Goal: Check status: Check status

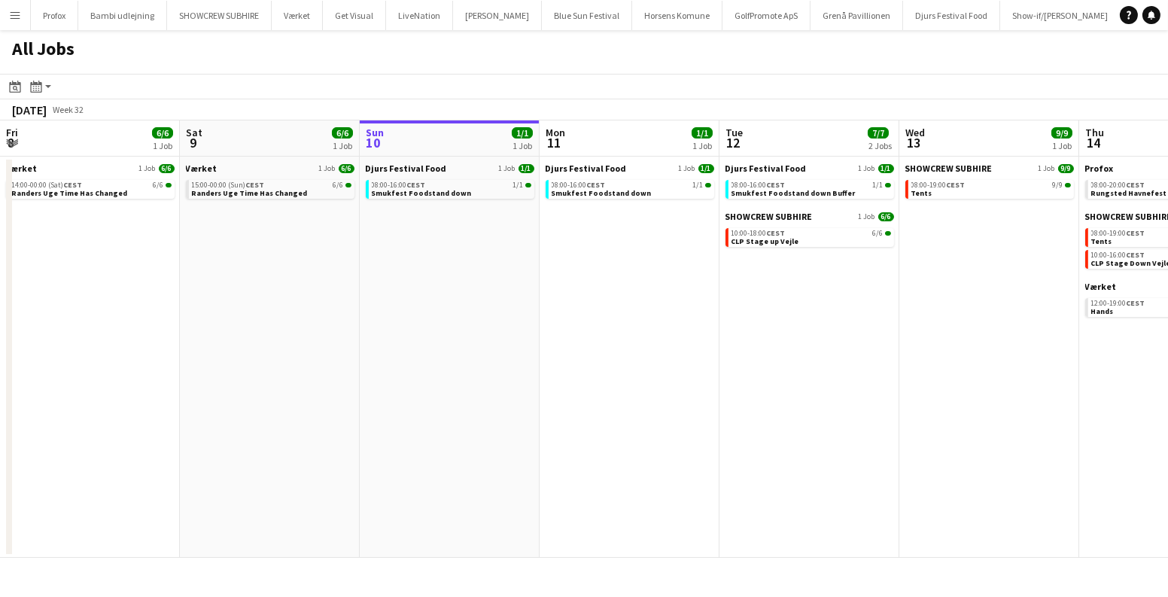
scroll to position [0, 449]
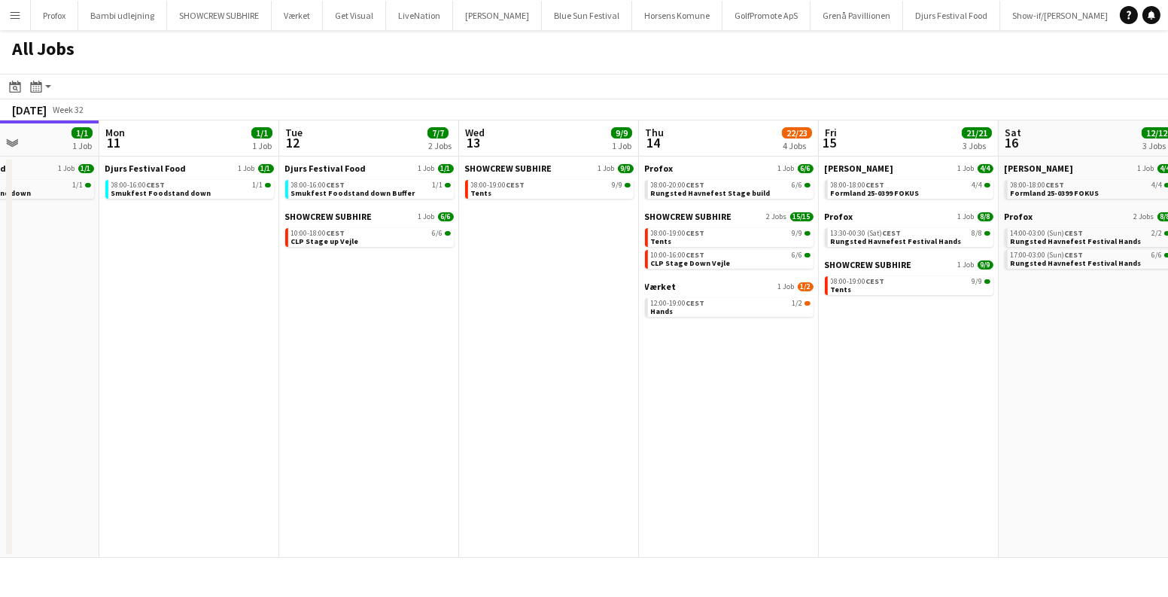
drag, startPoint x: 638, startPoint y: 455, endPoint x: 953, endPoint y: 472, distance: 315.7
click at [965, 478] on app-calendar-viewport "Fri 8 6/6 1 Job Sat 9 6/6 1 Job Sun 10 1/1 1 Job Mon 11 1/1 1 Job Tue 12 7/7 2 …" at bounding box center [584, 338] width 1168 height 437
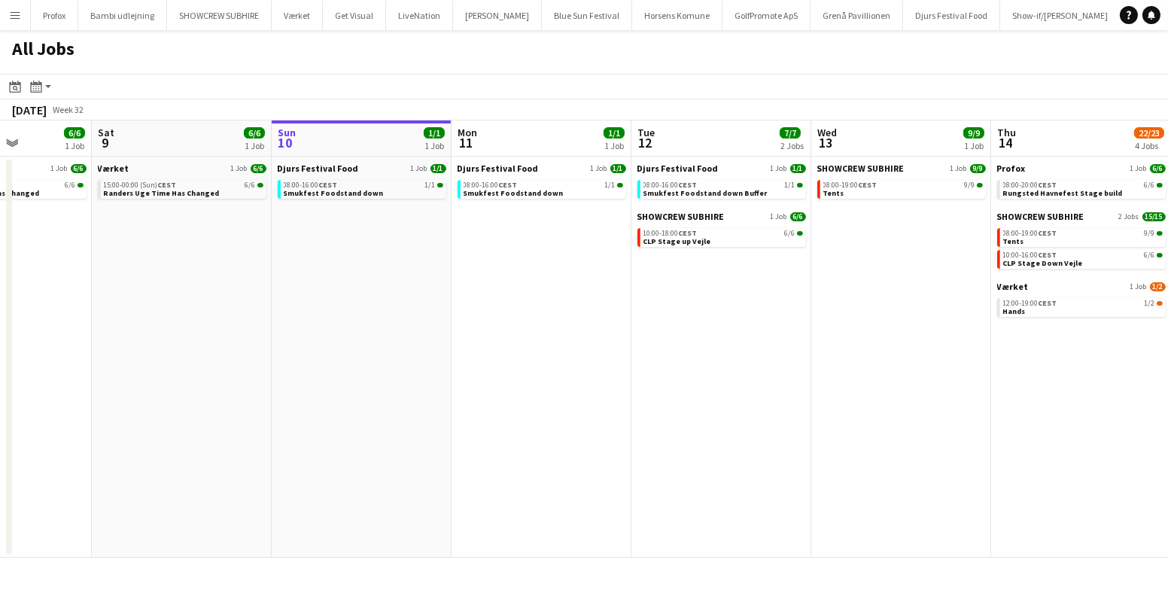
scroll to position [0, 682]
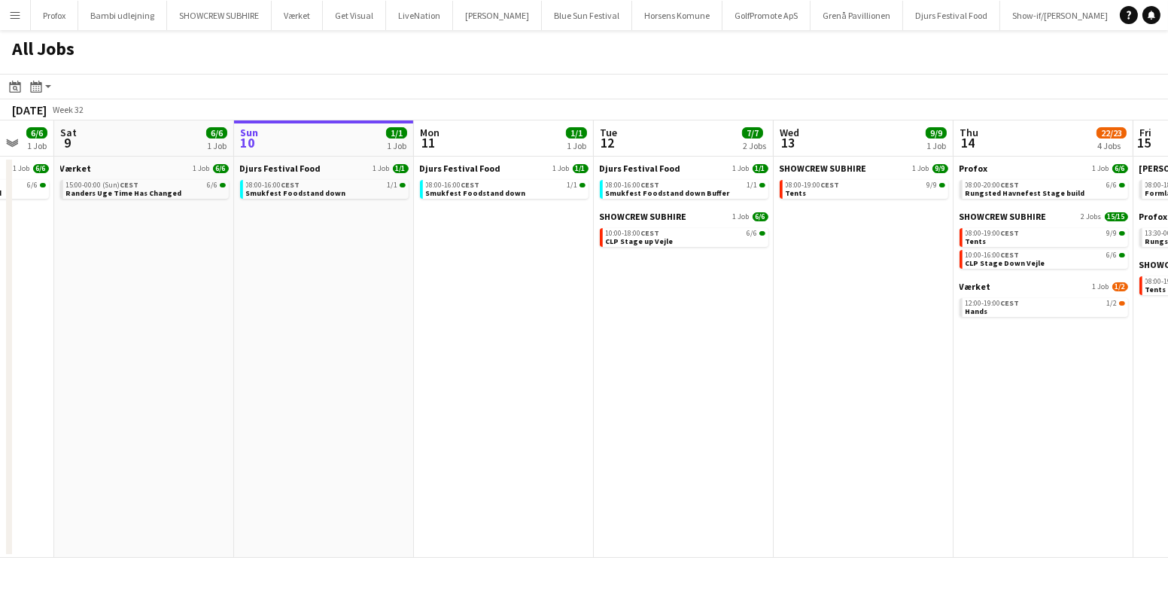
drag, startPoint x: 922, startPoint y: 398, endPoint x: 289, endPoint y: 400, distance: 633.5
click at [289, 402] on app-calendar-viewport "Tue 5 4/4 1 Job Wed 6 6/6 3 Jobs Thu 7 3/4 1 Job Fri 8 6/6 1 Job Sat 9 6/6 1 Jo…" at bounding box center [584, 338] width 1168 height 437
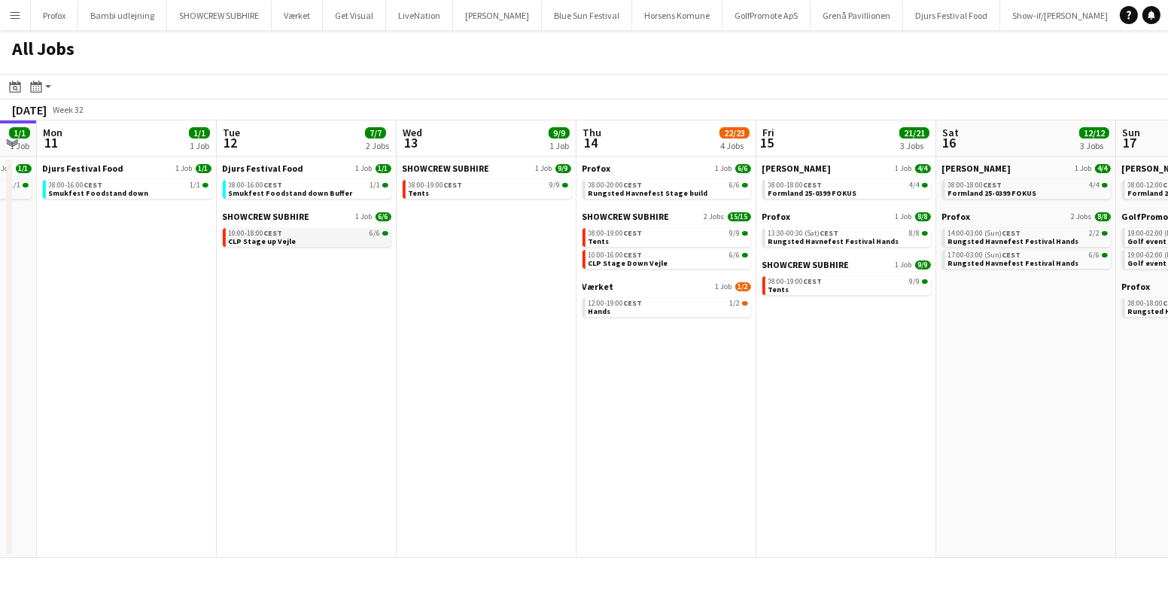
click at [321, 232] on div "10:00-18:00 CEST 6/6" at bounding box center [309, 233] width 160 height 8
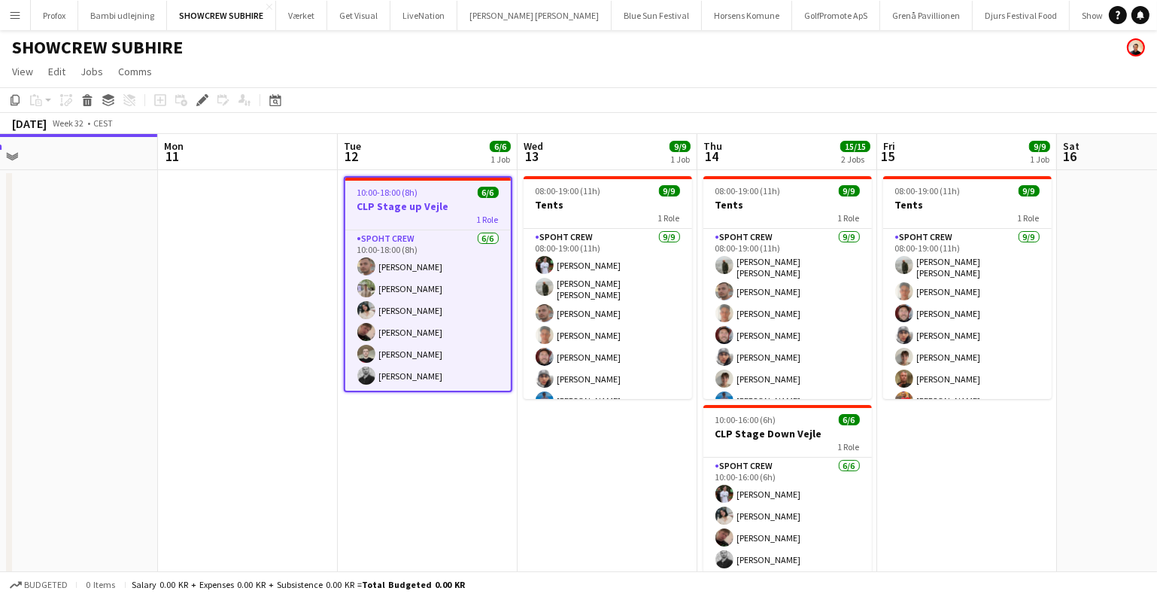
scroll to position [0, 680]
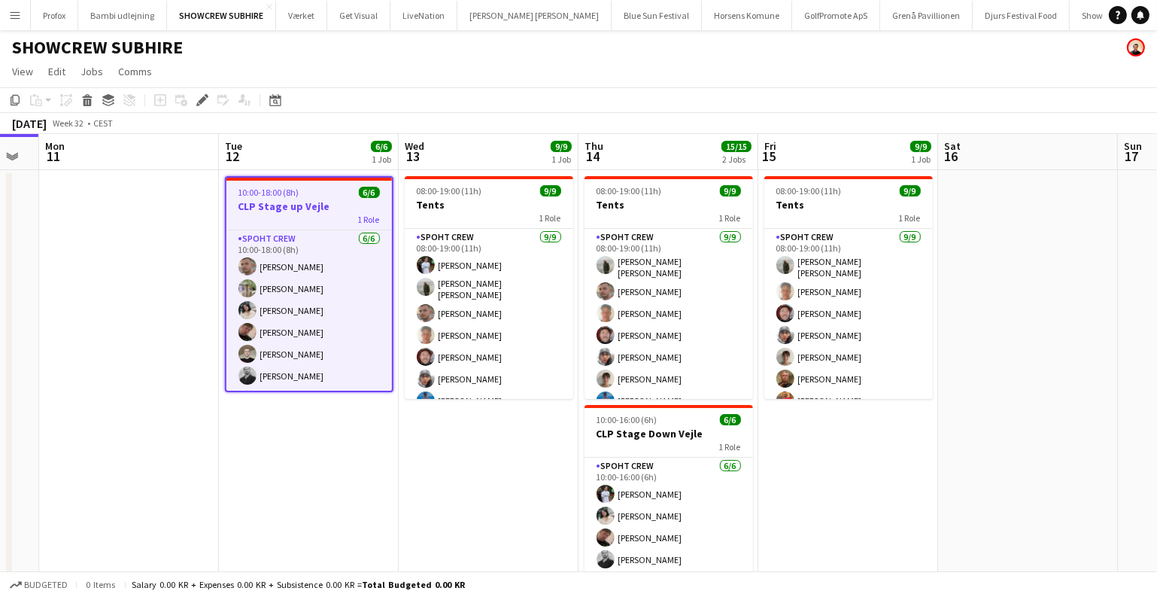
drag, startPoint x: 624, startPoint y: 500, endPoint x: 460, endPoint y: 474, distance: 165.4
click at [460, 474] on app-calendar-viewport "Thu 7 Fri 8 Sat 9 Sun 10 Mon 11 Tue 12 6/6 1 Job Wed 13 9/9 1 Job Thu 14 15/15 …" at bounding box center [578, 396] width 1157 height 524
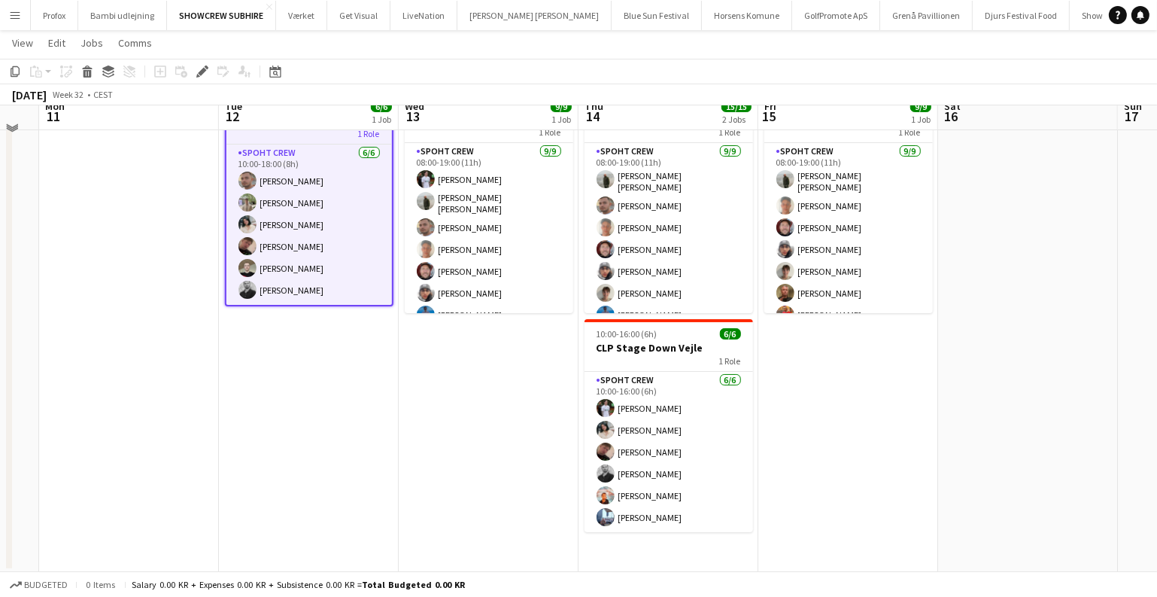
scroll to position [85, 0]
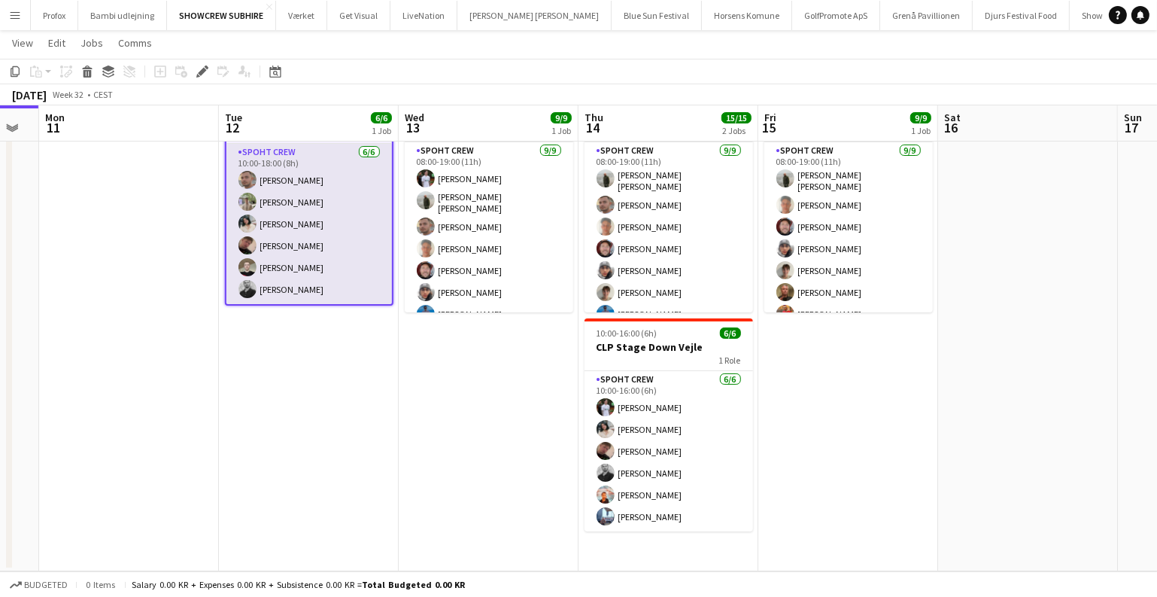
click at [313, 251] on app-card-role "Spoht Crew 6/6 10:00-18:00 (8h) Tomas Ambarcumianas Arthur Daval-Markussen Maya…" at bounding box center [309, 224] width 166 height 160
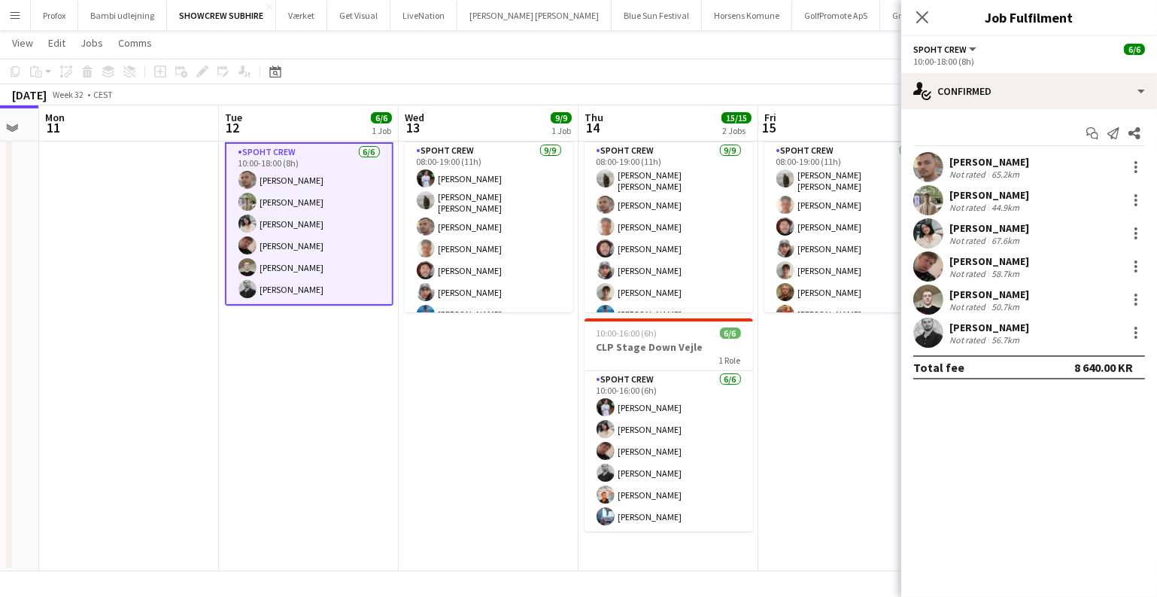
click at [991, 264] on div "Axel Bank Møller" at bounding box center [990, 261] width 80 height 14
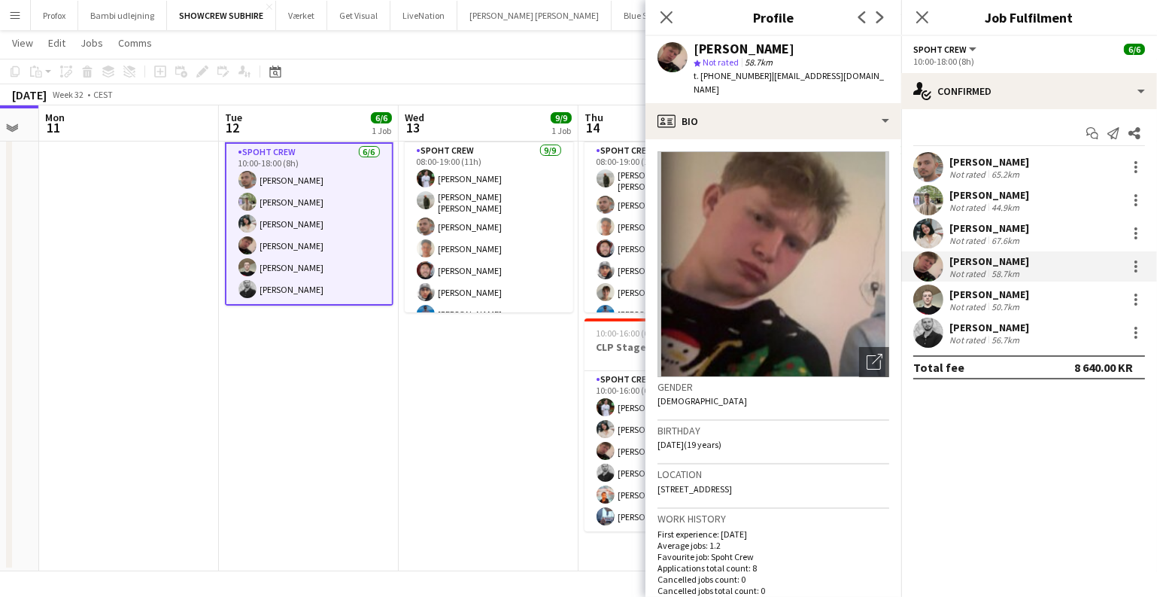
click at [998, 299] on div "Nicolai Schmidt" at bounding box center [990, 294] width 80 height 14
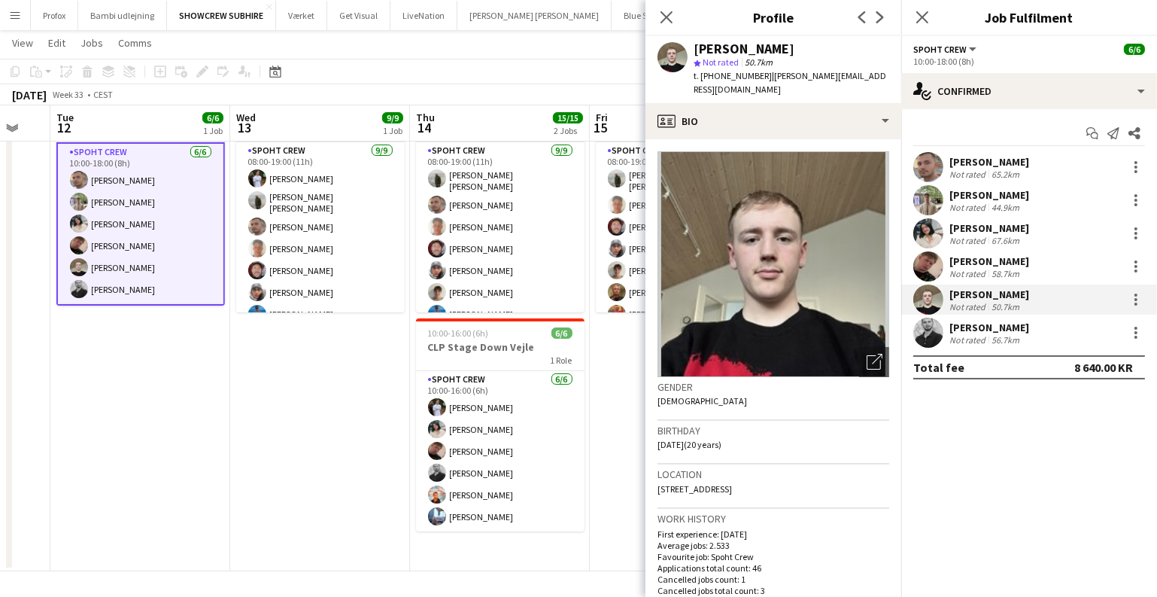
drag, startPoint x: 457, startPoint y: 450, endPoint x: 302, endPoint y: 439, distance: 154.7
click at [302, 439] on app-calendar-viewport "Sat 9 Sun 10 Mon 11 Tue 12 6/6 1 Job Wed 13 9/9 1 Job Thu 14 15/15 2 Jobs Fri 1…" at bounding box center [578, 272] width 1157 height 597
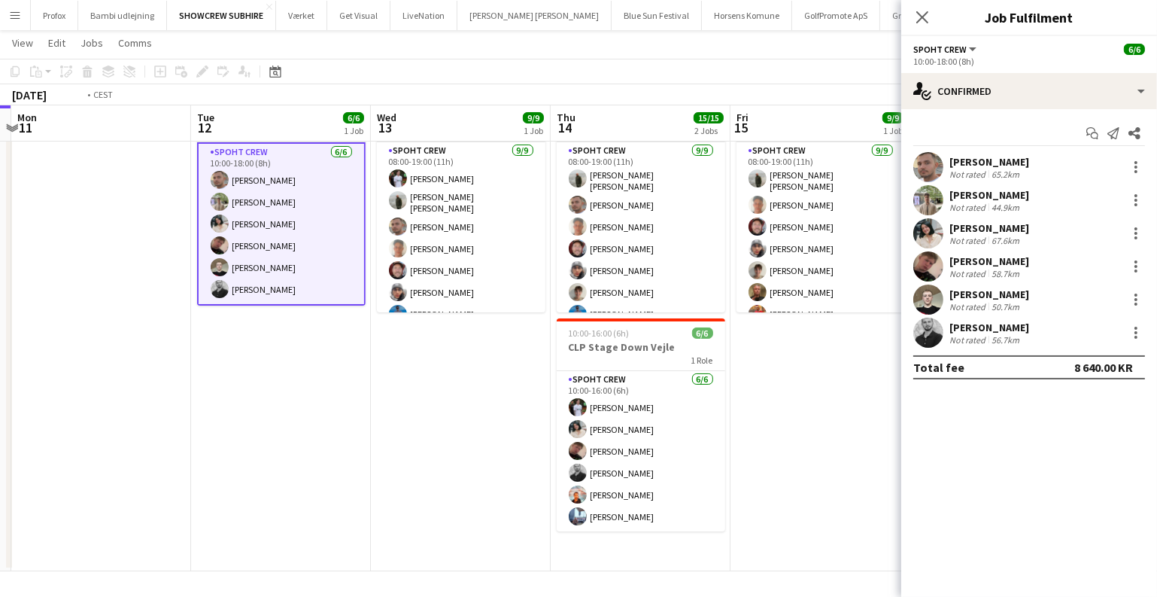
scroll to position [0, 332]
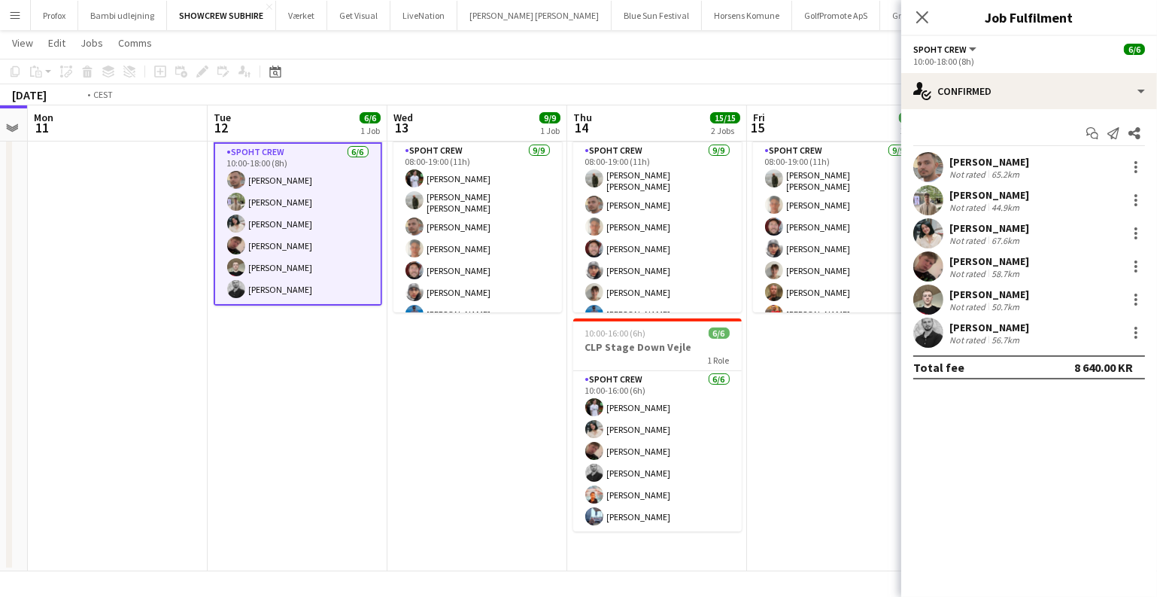
drag, startPoint x: 254, startPoint y: 479, endPoint x: 404, endPoint y: 507, distance: 152.3
click at [404, 507] on app-calendar-viewport "Sat 9 Sun 10 Mon 11 Tue 12 6/6 1 Job Wed 13 9/9 1 Job Thu 14 15/15 2 Jobs Fri 1…" at bounding box center [578, 272] width 1157 height 597
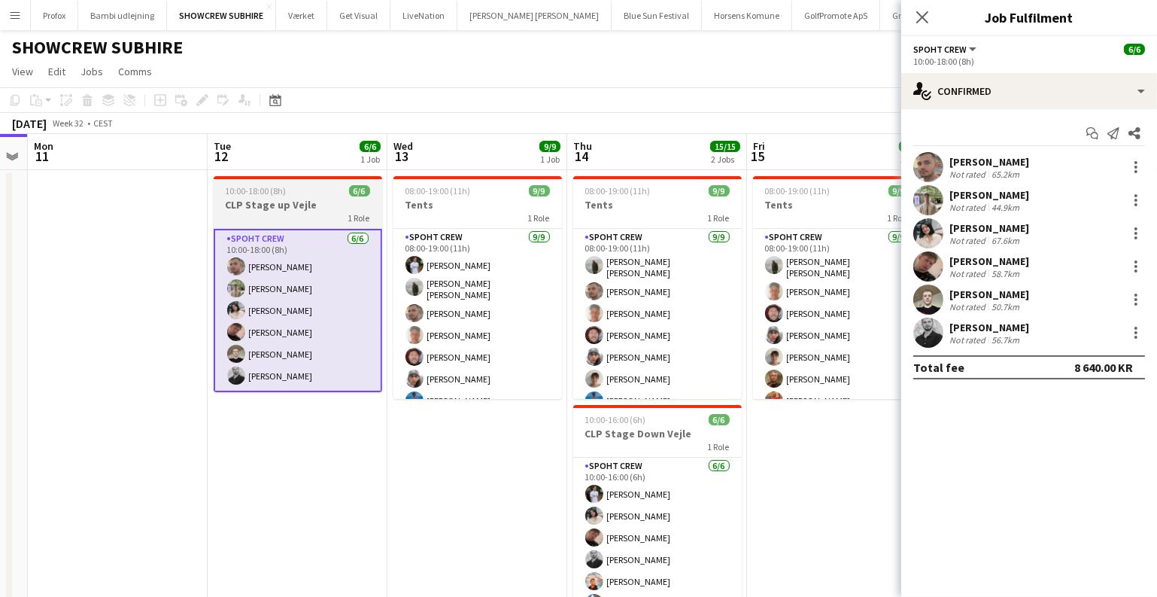
click at [275, 183] on app-job-card "10:00-18:00 (8h) 6/6 CLP Stage up Vejle 1 Role Spoht Crew 6/6 10:00-18:00 (8h) …" at bounding box center [298, 284] width 169 height 216
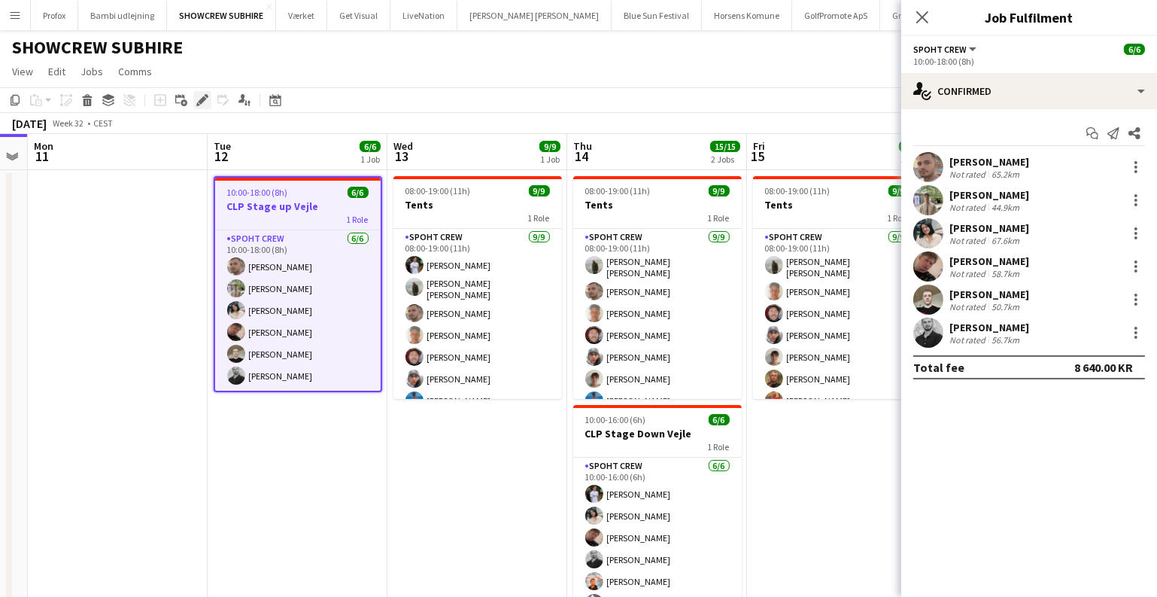
click at [197, 103] on icon at bounding box center [198, 104] width 4 height 4
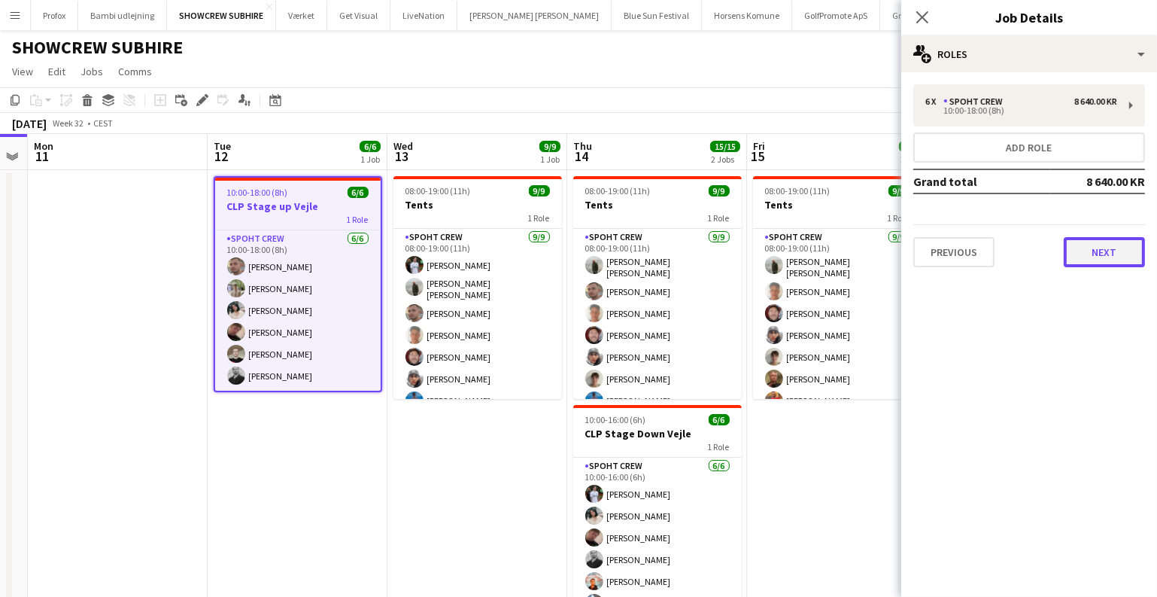
click at [1111, 258] on button "Next" at bounding box center [1104, 252] width 81 height 30
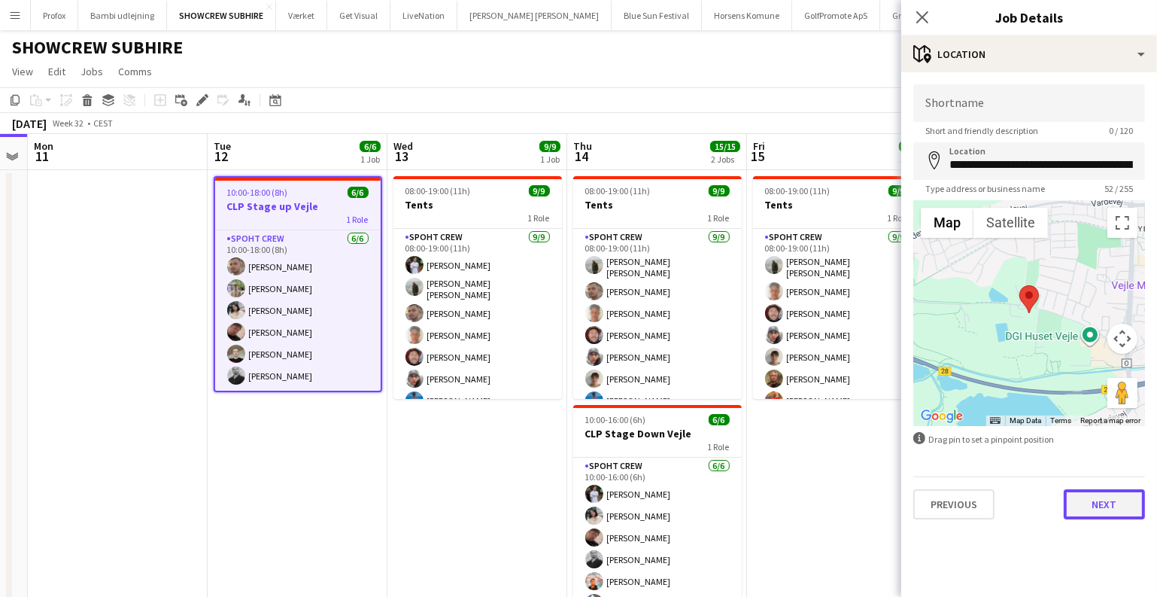
click at [1106, 506] on button "Next" at bounding box center [1104, 504] width 81 height 30
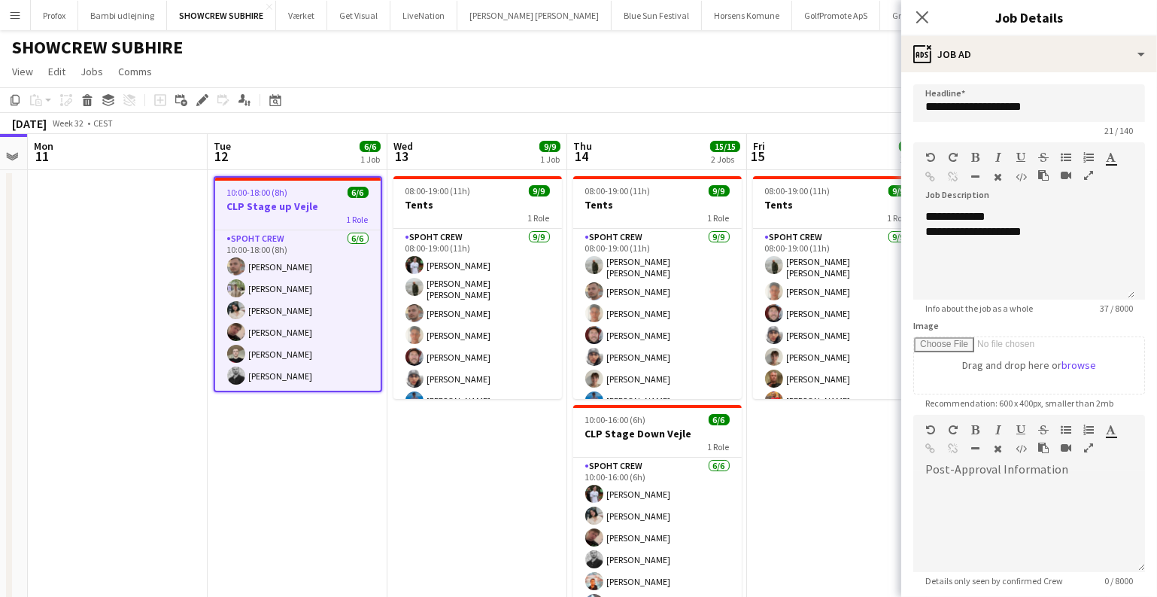
click at [295, 441] on app-date-cell "10:00-18:00 (8h) 6/6 CLP Stage up Vejle 1 Role Spoht Crew 6/6 10:00-18:00 (8h) …" at bounding box center [298, 414] width 180 height 488
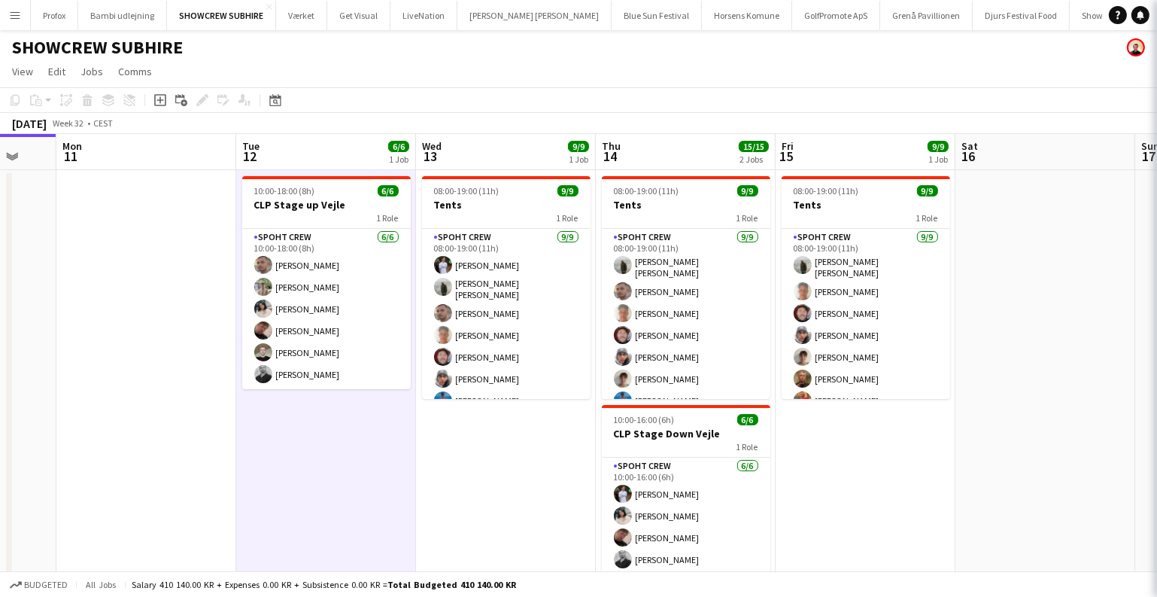
drag, startPoint x: 452, startPoint y: 463, endPoint x: 956, endPoint y: 498, distance: 505.3
click at [941, 500] on app-calendar-viewport "Sat 9 Sun 10 Mon 11 Tue 12 6/6 1 Job Wed 13 9/9 1 Job Thu 14 15/15 2 Jobs Fri 1…" at bounding box center [578, 396] width 1157 height 524
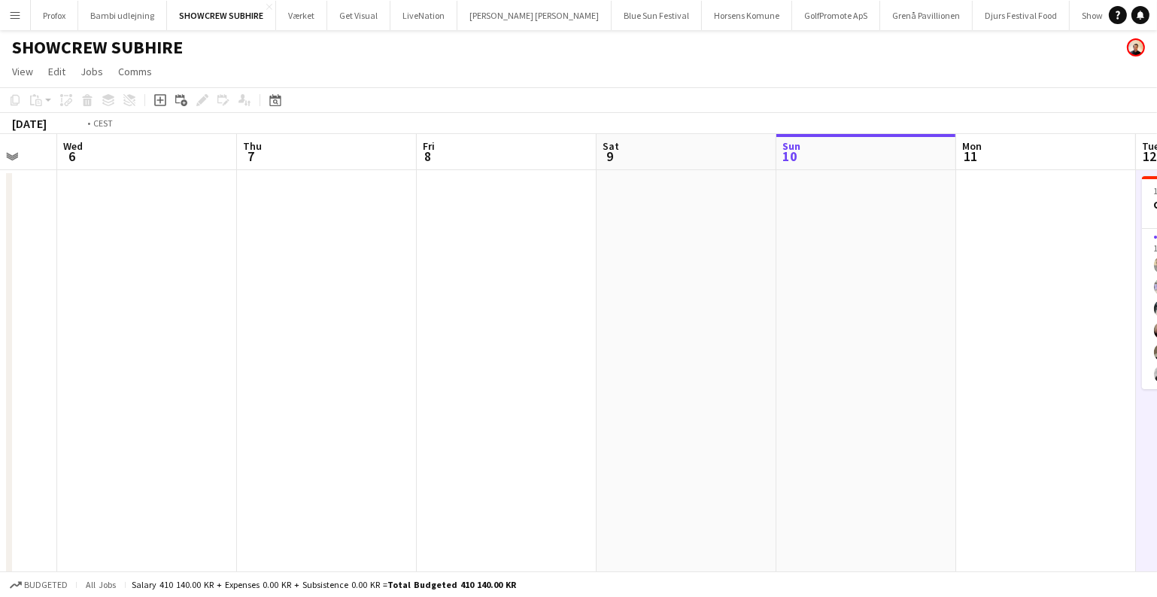
drag, startPoint x: 551, startPoint y: 368, endPoint x: 1125, endPoint y: 475, distance: 583.9
click at [1157, 485] on html "Menu Boards Boards Boards All jobs Status Workforce Workforce My Workforce Recr…" at bounding box center [578, 341] width 1157 height 683
click at [229, 266] on app-calendar-viewport "Fri 1 Sat 2 Sun 3 Mon 4 Tue 5 Wed 6 Thu 7 Fri 8 Sat 9 Sun 10 Mon 11 Tue 12 6/6 …" at bounding box center [578, 396] width 1157 height 524
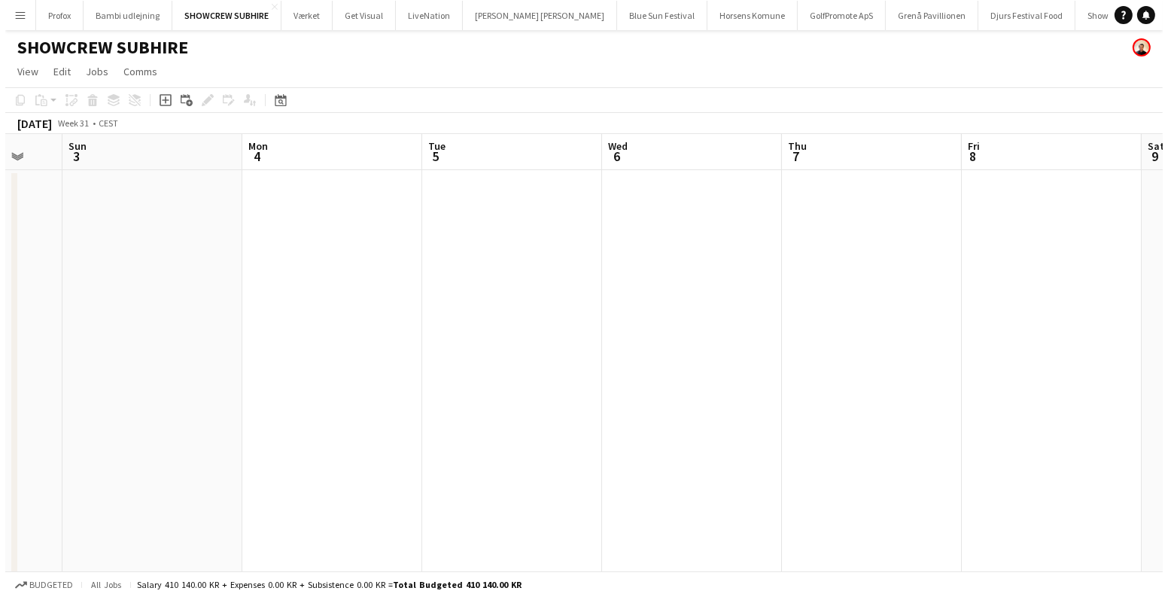
scroll to position [0, 478]
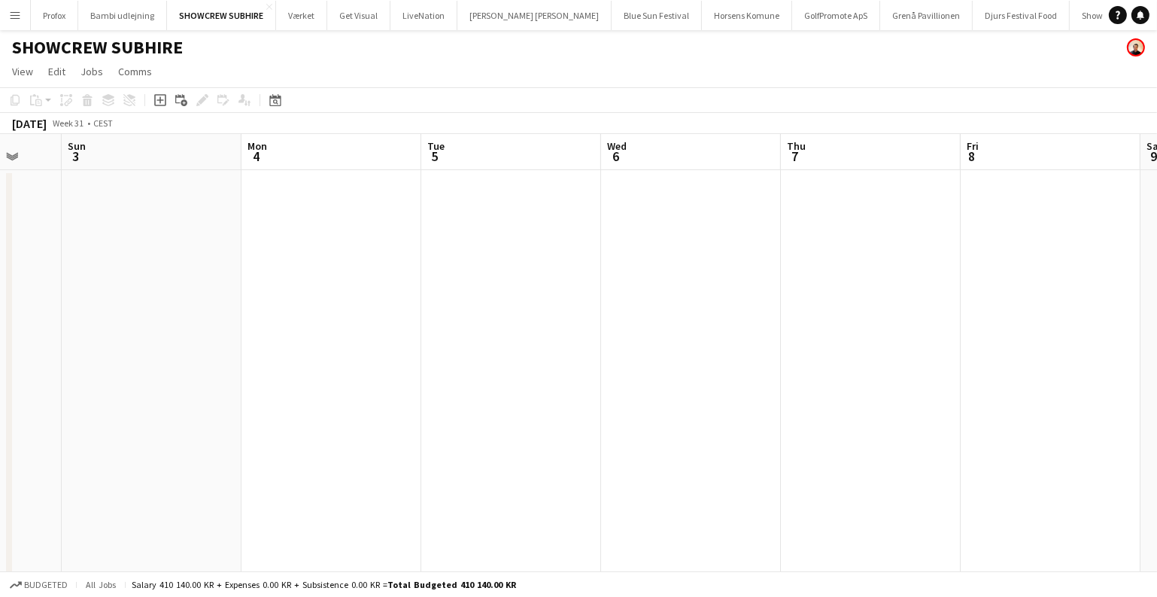
click at [8, 26] on button "Menu" at bounding box center [15, 15] width 30 height 30
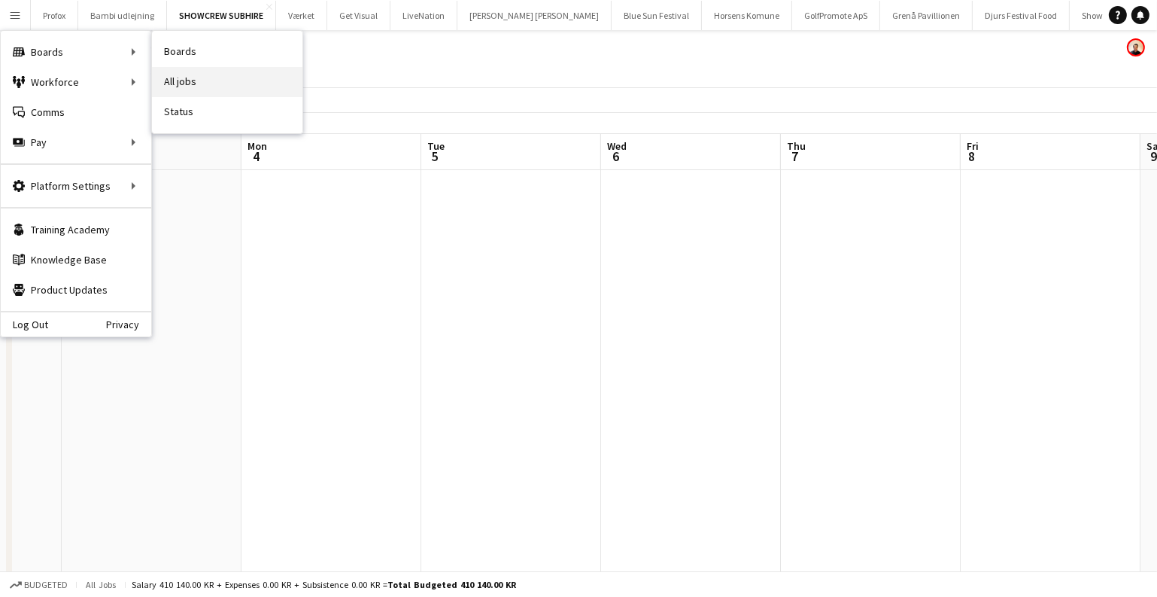
click at [182, 72] on link "All jobs" at bounding box center [227, 82] width 150 height 30
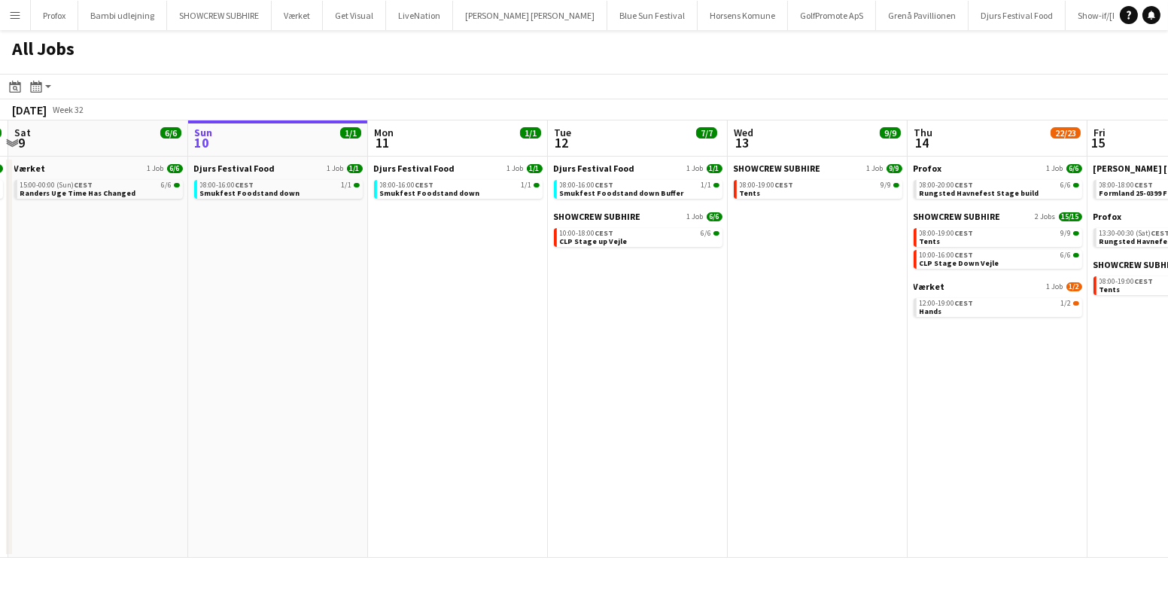
scroll to position [0, 307]
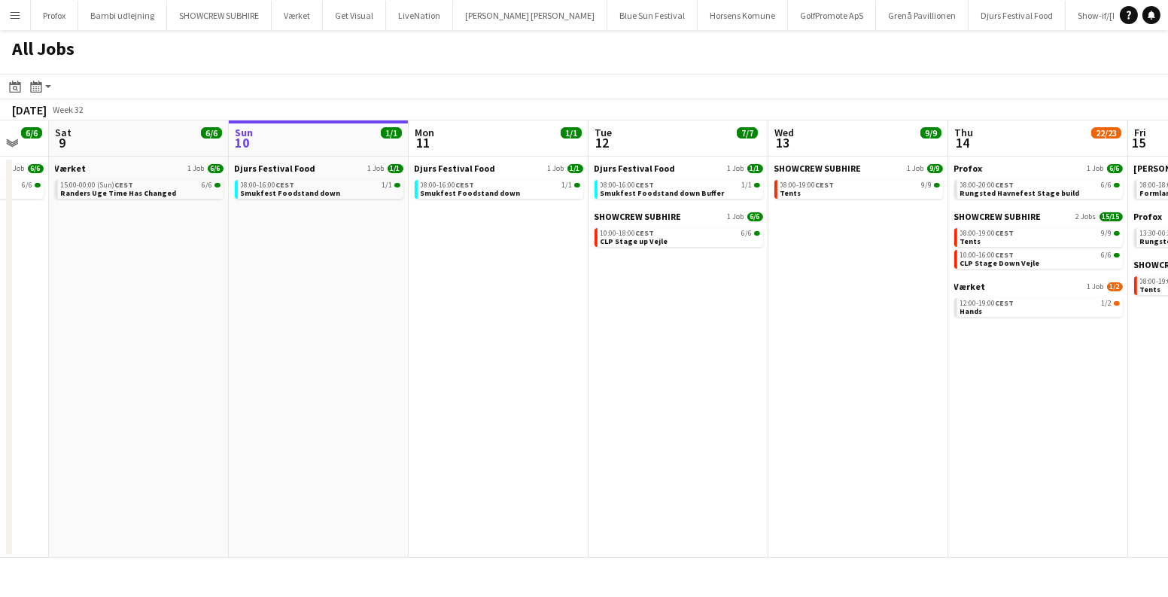
drag, startPoint x: 308, startPoint y: 345, endPoint x: 710, endPoint y: 369, distance: 403.2
click at [720, 371] on app-calendar-viewport "Thu 7 3/4 1 Job Fri 8 6/6 1 Job Sat 9 6/6 1 Job Sun 10 1/1 1 Job Mon 11 1/1 1 J…" at bounding box center [584, 338] width 1168 height 437
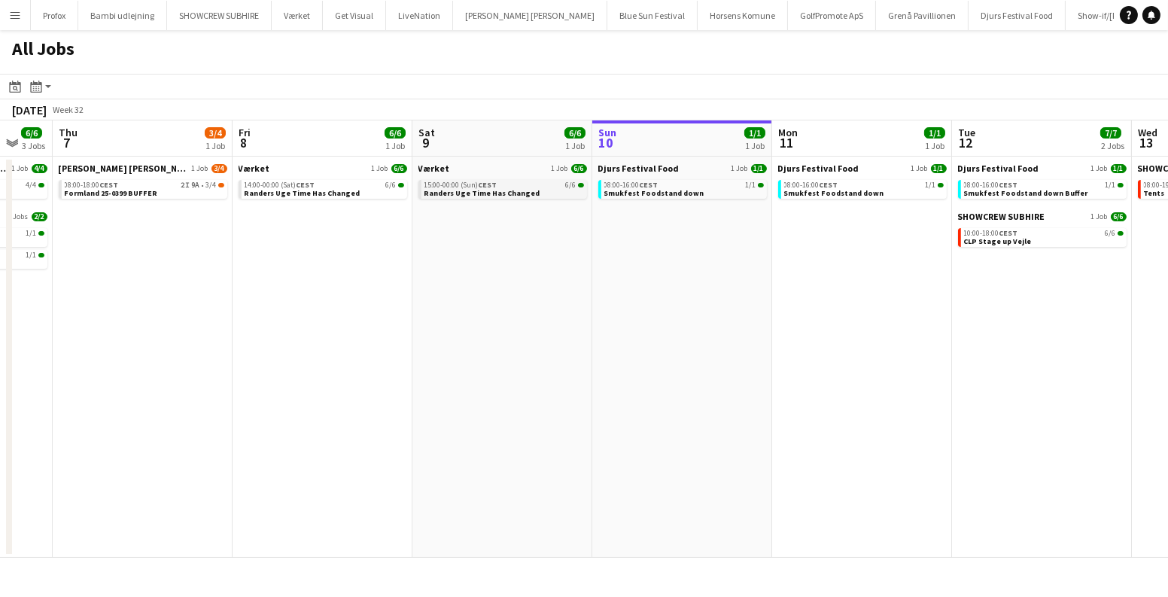
click at [539, 191] on link "15:00-00:00 (Sun) CEST 6/6 Randers Uge Time Has Changed" at bounding box center [504, 188] width 160 height 17
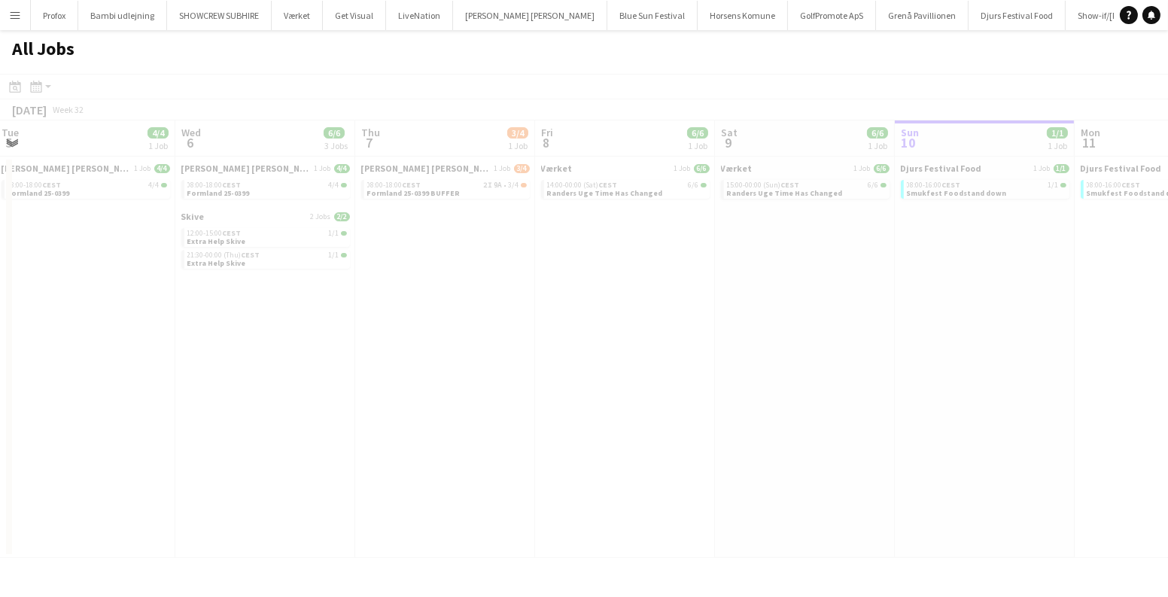
scroll to position [0, 406]
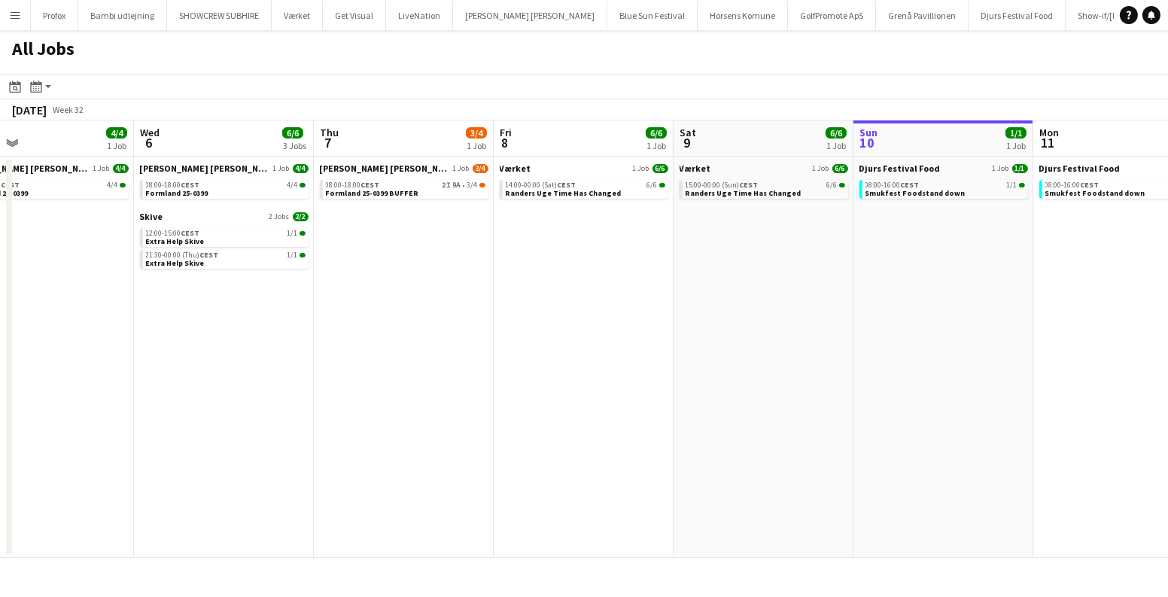
drag, startPoint x: 474, startPoint y: 255, endPoint x: 735, endPoint y: 266, distance: 261.3
click at [735, 266] on app-calendar-viewport "Sun 3 Mon 4 11/12 2 Jobs Tue 5 4/4 1 Job Wed 6 6/6 3 Jobs Thu 7 3/4 1 Job Fri 8…" at bounding box center [584, 338] width 1168 height 437
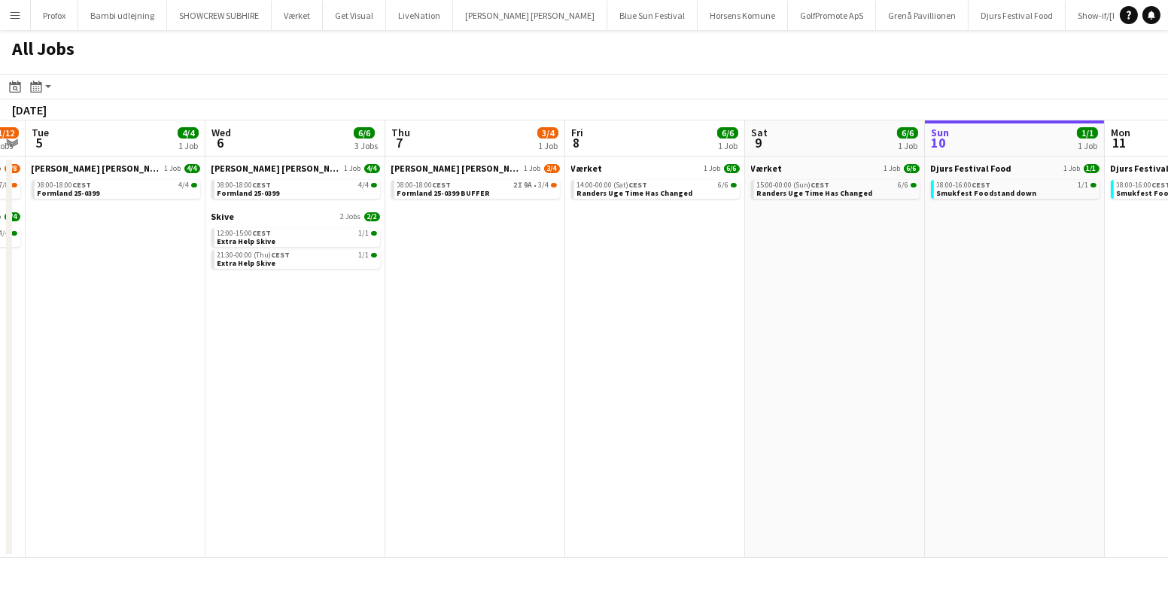
drag, startPoint x: 735, startPoint y: 266, endPoint x: 1165, endPoint y: 299, distance: 431.7
click at [1166, 299] on app-calendar-viewport "Sun 3 Mon 4 11/12 2 Jobs Tue 5 4/4 1 Job Wed 6 6/6 3 Jobs Thu 7 3/4 1 Job Fri 8…" at bounding box center [584, 338] width 1168 height 437
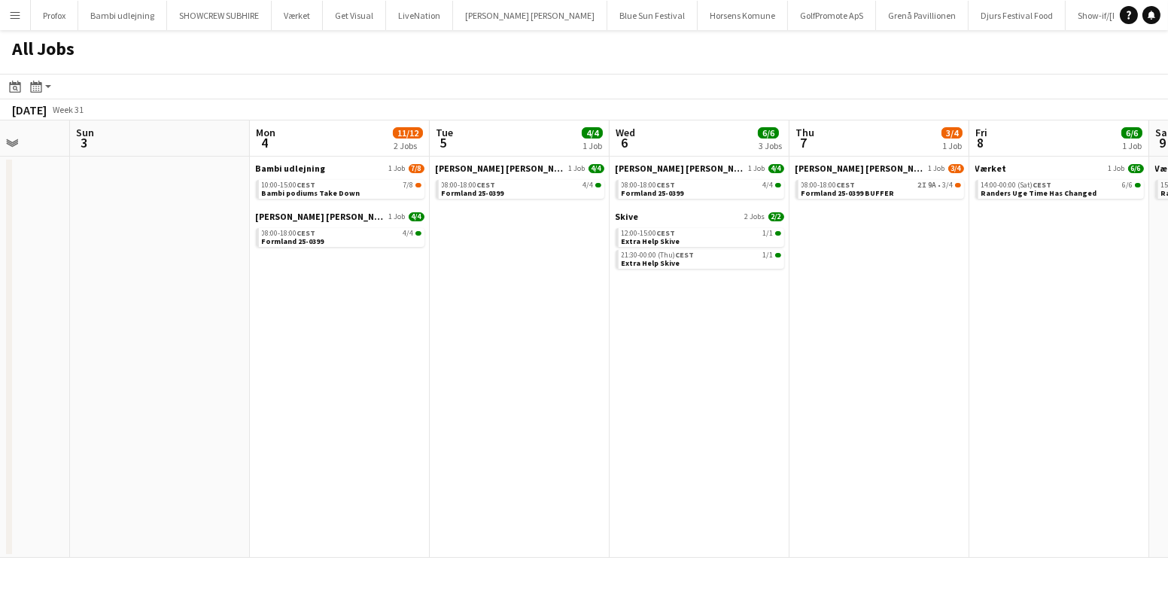
drag, startPoint x: 582, startPoint y: 278, endPoint x: 923, endPoint y: 294, distance: 342.0
click at [923, 294] on app-calendar-viewport "Thu 31 1/1 1 Job Fri 1 10/10 1 Job Sat 2 Sun 3 Mon 4 11/12 2 Jobs Tue 5 4/4 1 J…" at bounding box center [584, 338] width 1168 height 437
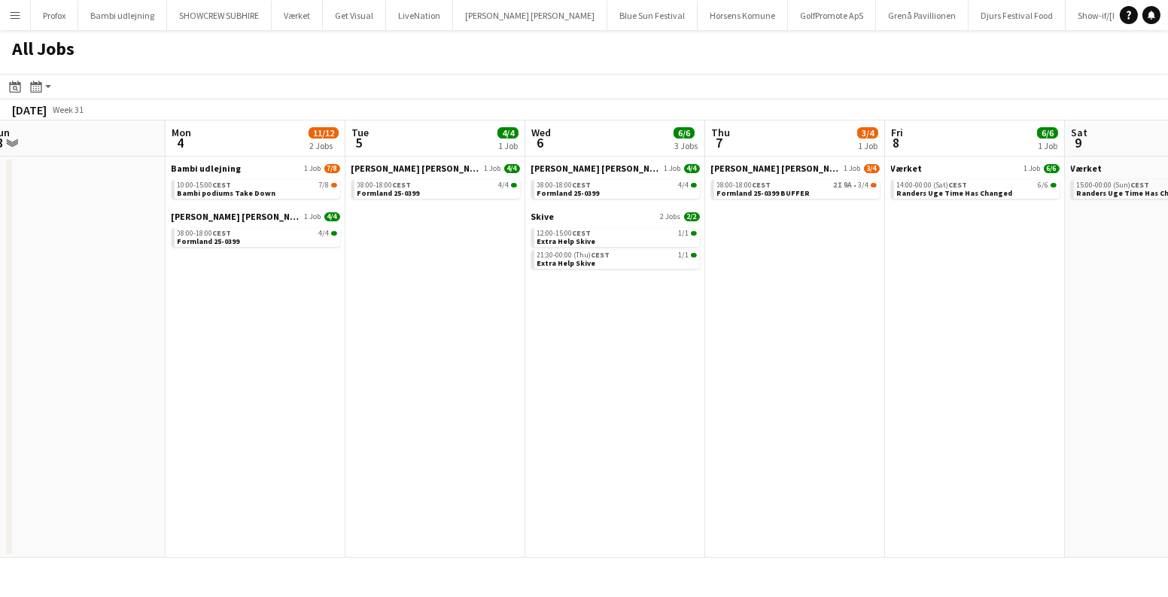
drag, startPoint x: 906, startPoint y: 272, endPoint x: 403, endPoint y: 284, distance: 502.8
click at [403, 284] on app-calendar-viewport "Thu 31 1/1 1 Job Fri 1 10/10 1 Job Sat 2 Sun 3 Mon 4 11/12 2 Jobs Tue 5 4/4 1 J…" at bounding box center [584, 338] width 1168 height 437
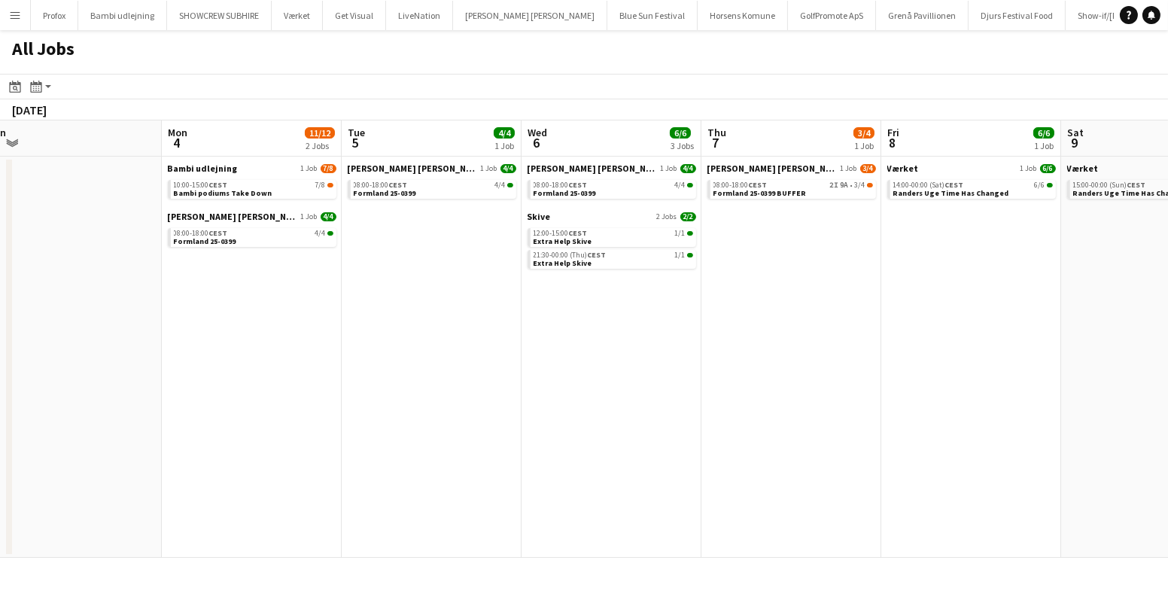
drag, startPoint x: 845, startPoint y: 270, endPoint x: 318, endPoint y: 284, distance: 526.9
click at [318, 284] on app-calendar-viewport "Fri 1 10/10 1 Job Sat 2 Sun 3 Mon 4 11/12 2 Jobs Tue 5 4/4 1 Job Wed 6 6/6 3 Jo…" at bounding box center [584, 338] width 1168 height 437
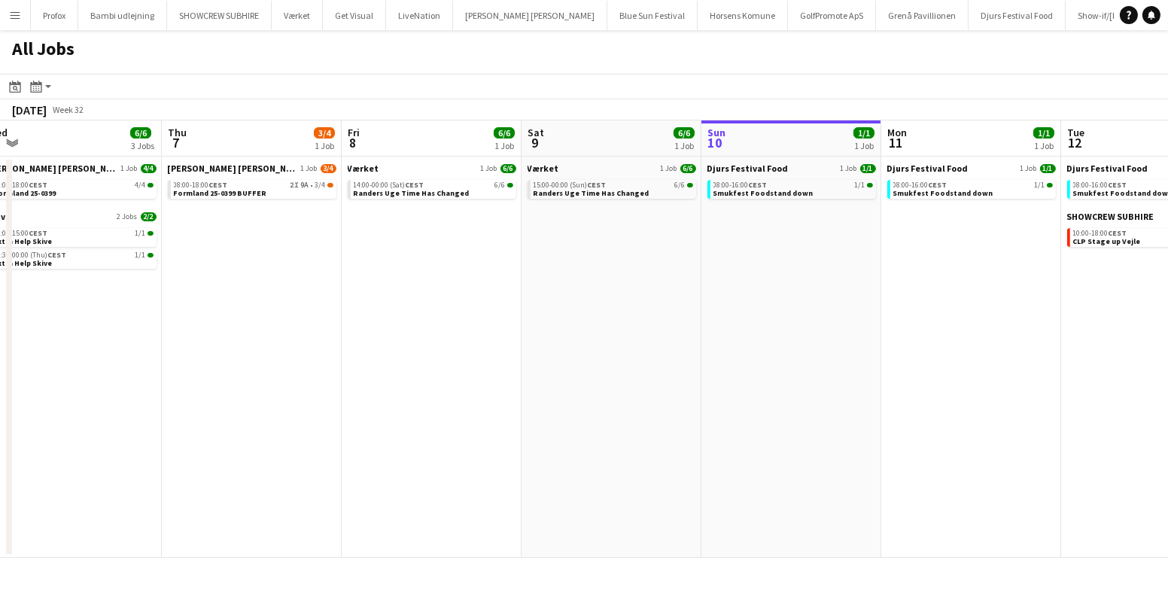
scroll to position [0, 378]
click at [11, 4] on button "Menu" at bounding box center [15, 15] width 30 height 30
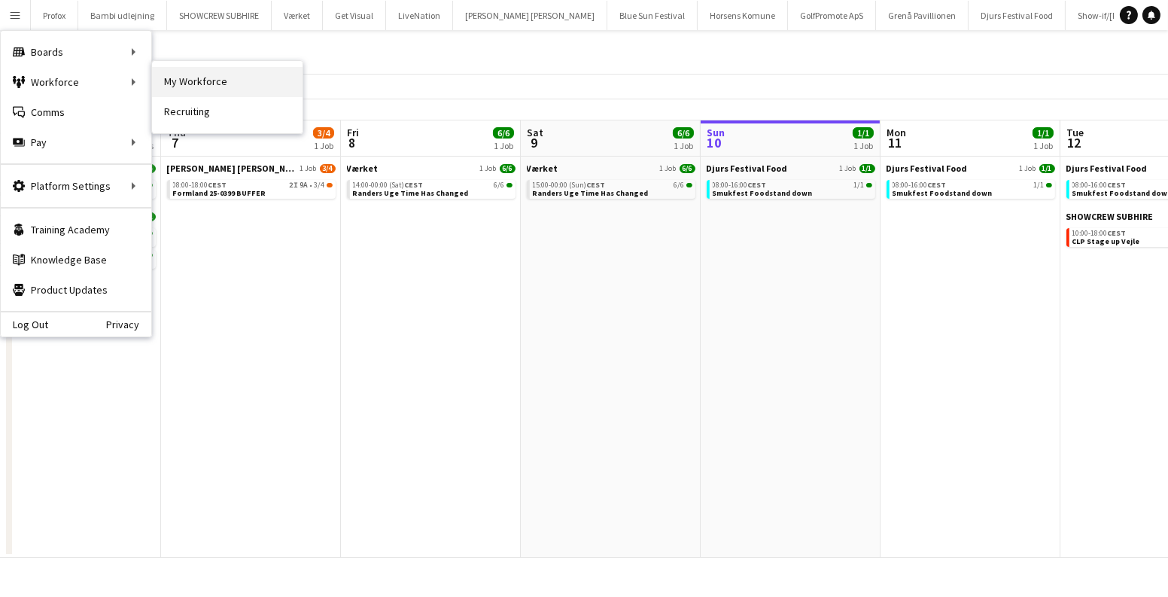
click at [185, 79] on link "My Workforce" at bounding box center [227, 82] width 150 height 30
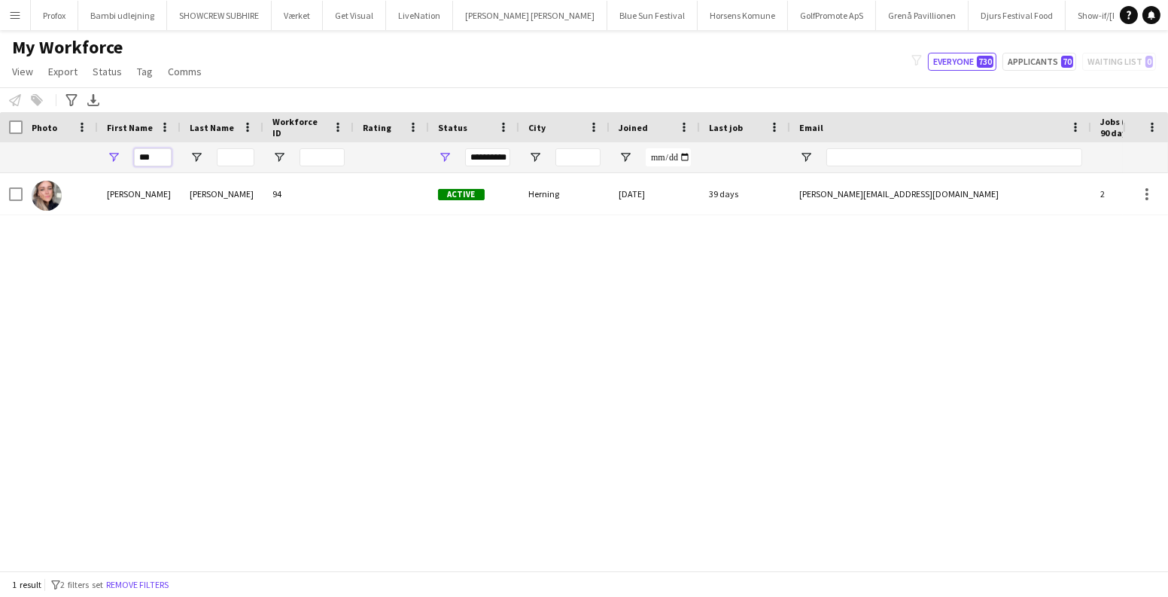
drag, startPoint x: 153, startPoint y: 153, endPoint x: 78, endPoint y: 153, distance: 75.2
click at [78, 153] on div "**********" at bounding box center [815, 157] width 1631 height 30
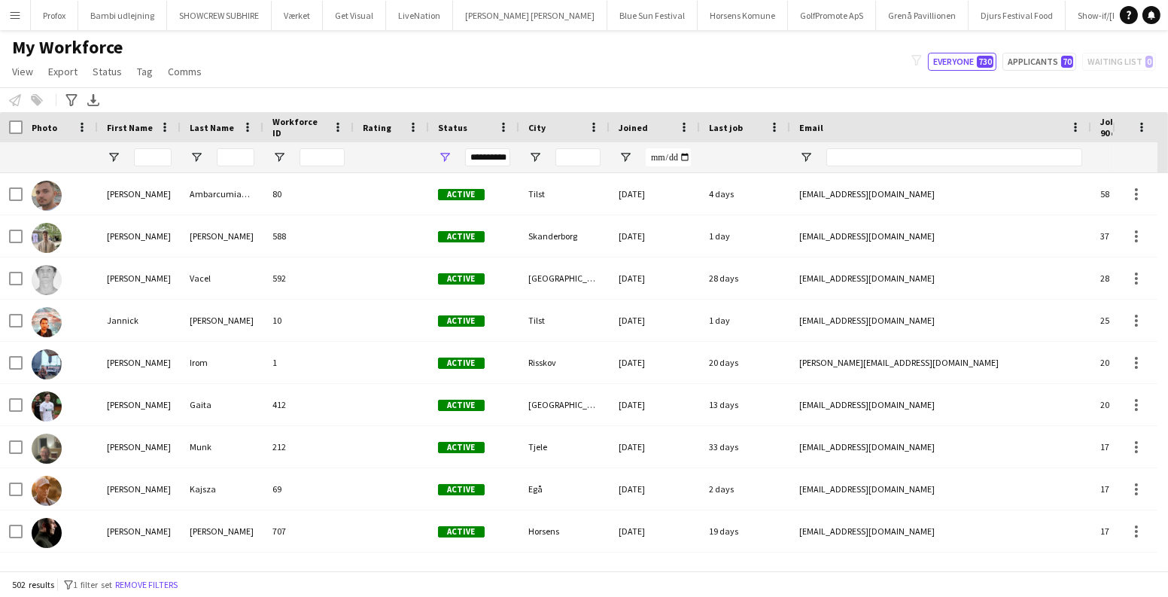
click at [14, 8] on button "Menu" at bounding box center [15, 15] width 30 height 30
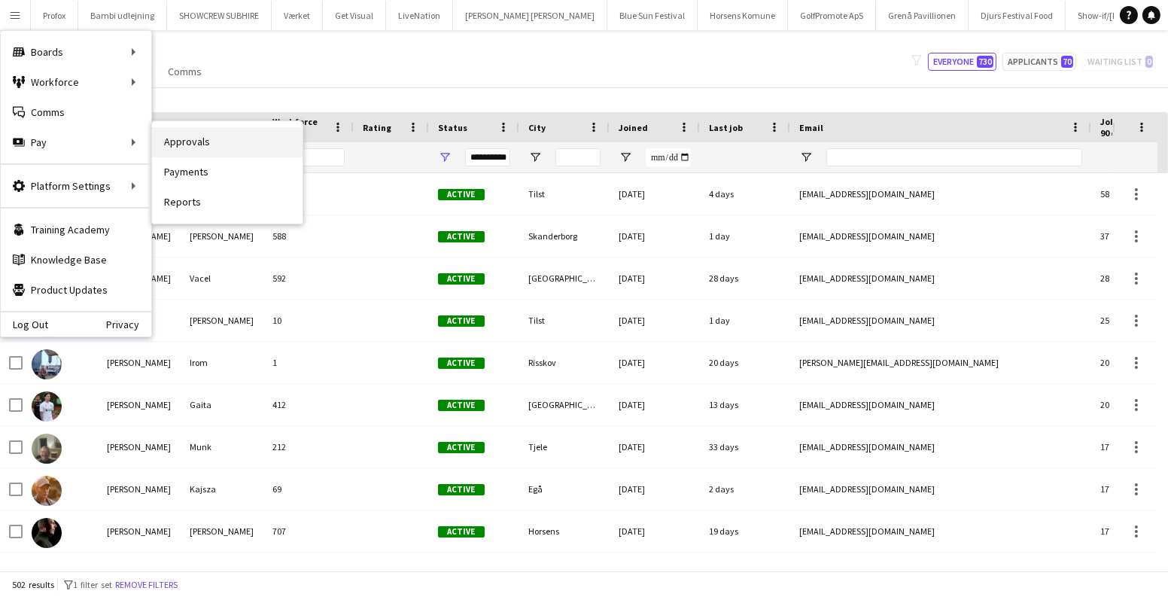
click at [192, 142] on link "Approvals" at bounding box center [227, 142] width 150 height 30
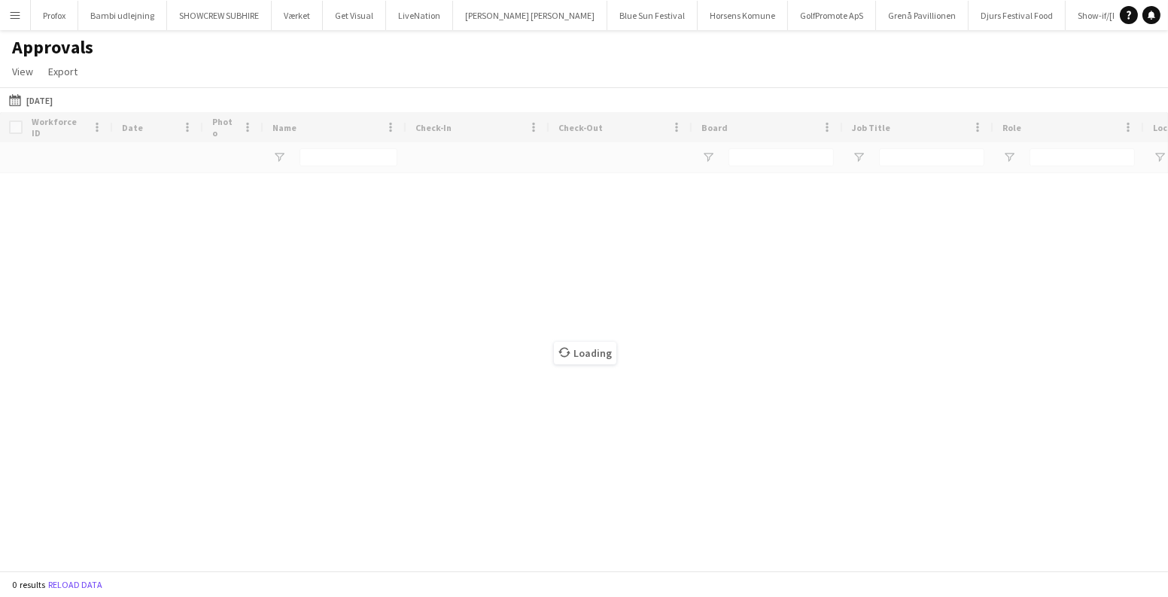
type input "******"
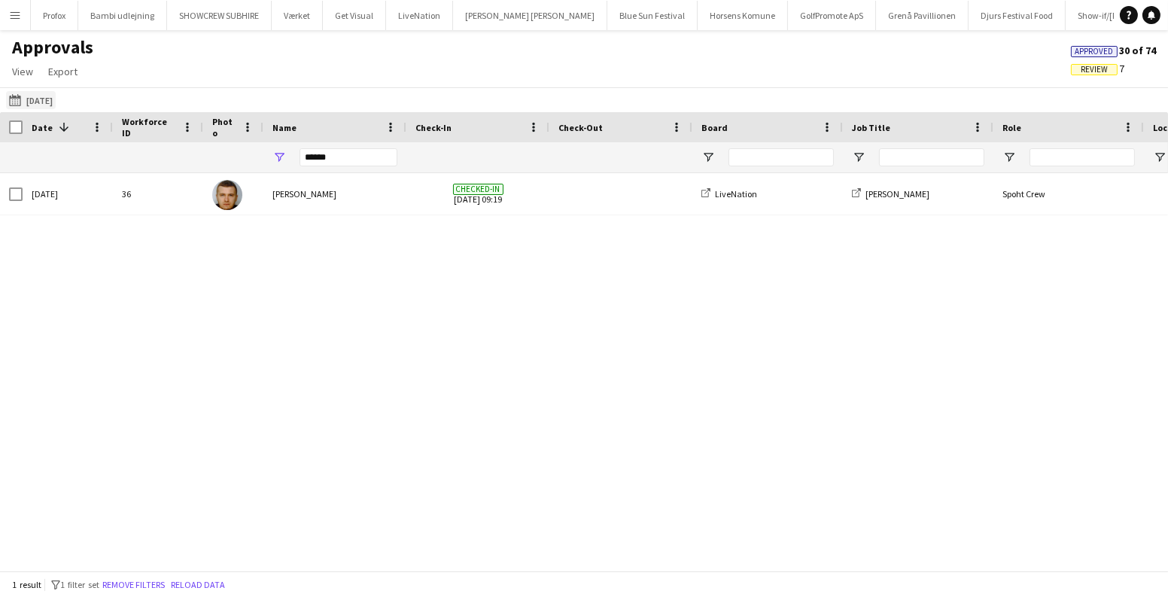
click at [10, 99] on app-icon "28-06-2025" at bounding box center [17, 100] width 17 height 12
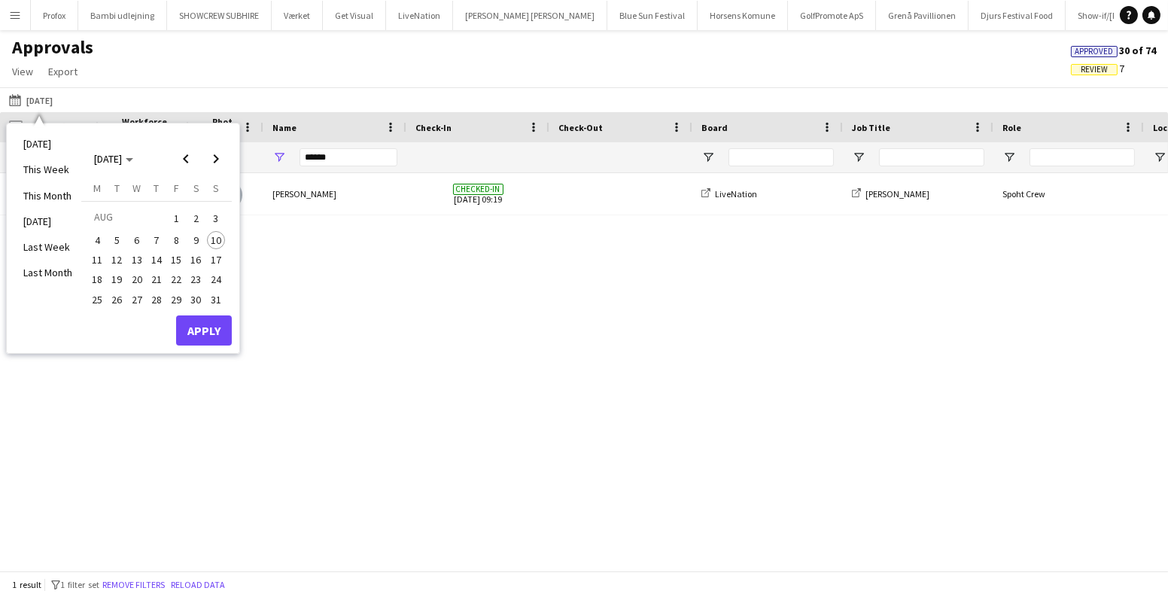
drag, startPoint x: 181, startPoint y: 235, endPoint x: 186, endPoint y: 253, distance: 18.8
click at [181, 234] on span "8" at bounding box center [176, 240] width 18 height 18
click at [201, 335] on button "Apply" at bounding box center [204, 330] width 56 height 30
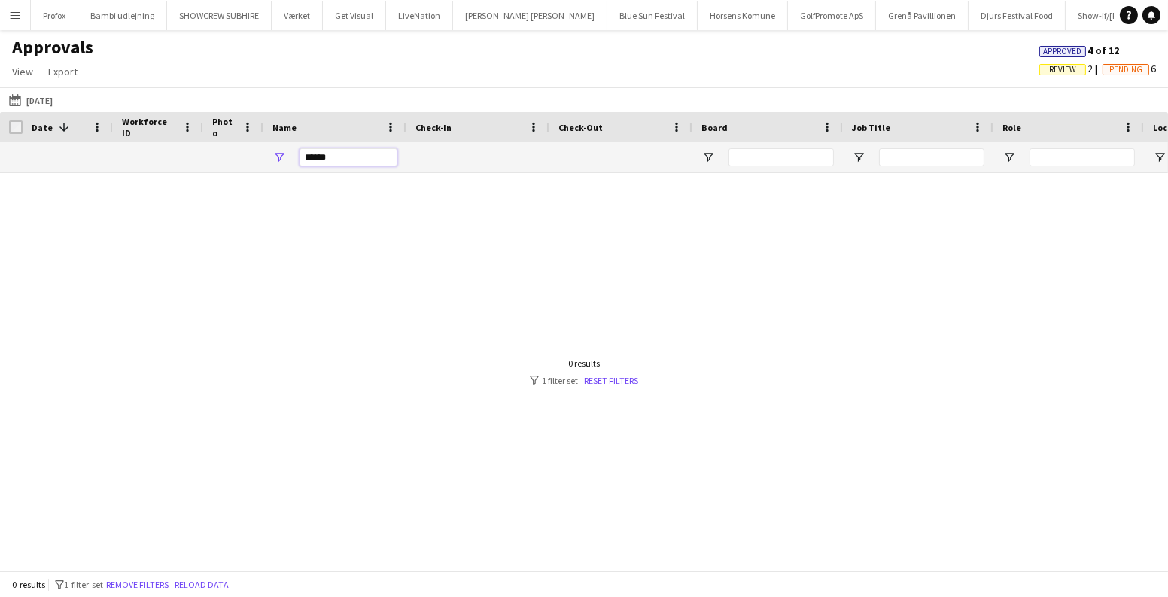
drag, startPoint x: 348, startPoint y: 159, endPoint x: 220, endPoint y: 170, distance: 128.4
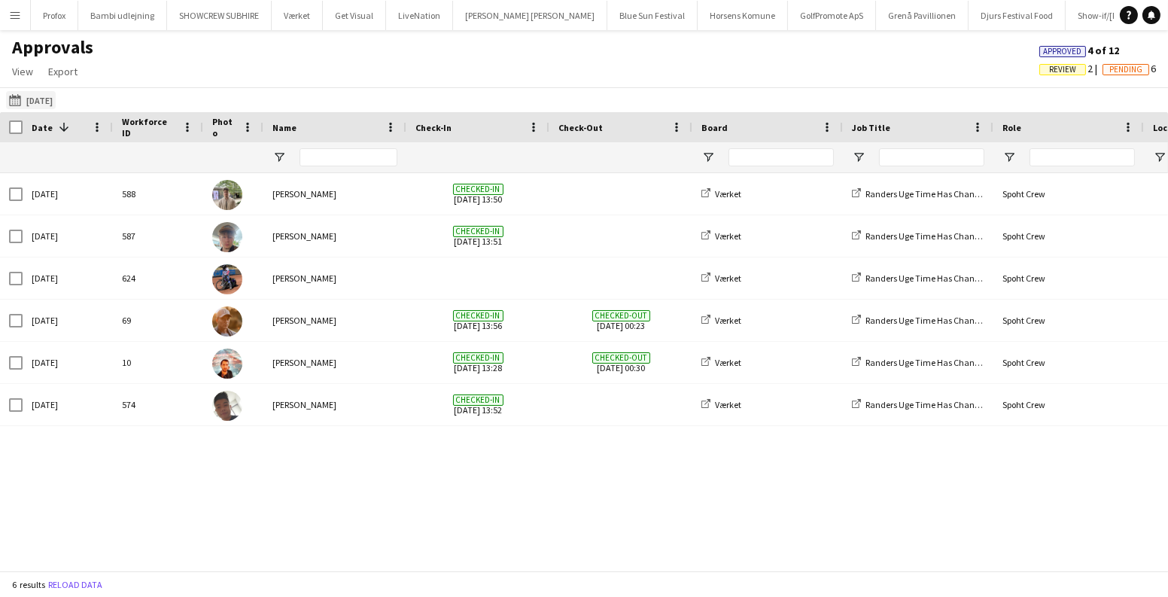
click at [17, 100] on app-icon "28-06-2025" at bounding box center [17, 100] width 17 height 12
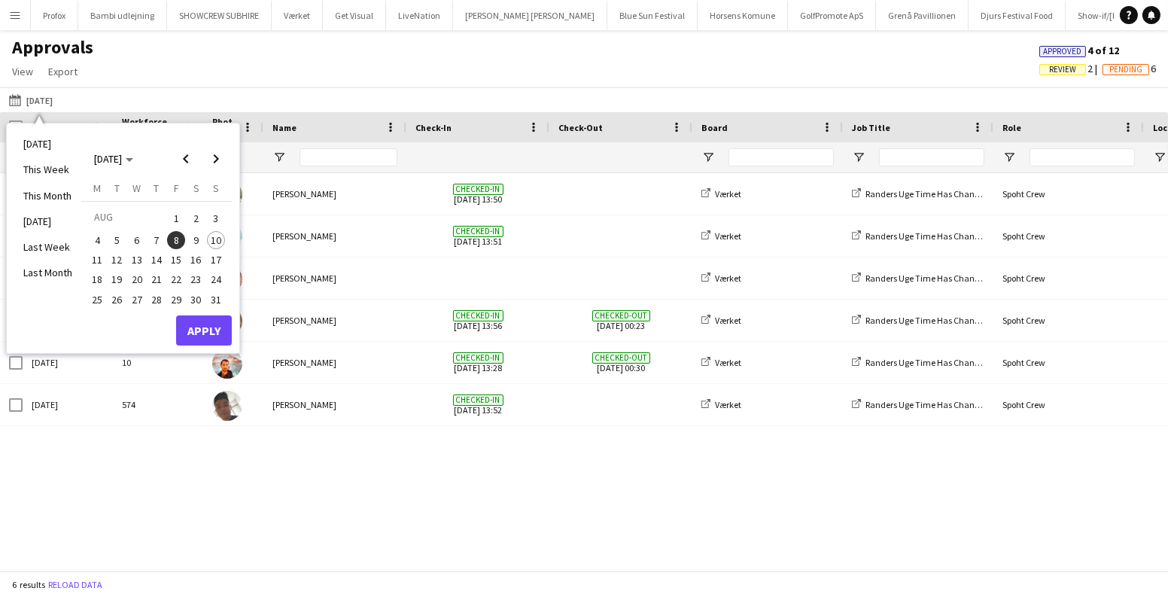
click at [193, 239] on span "9" at bounding box center [196, 240] width 18 height 18
click at [202, 330] on button "Apply" at bounding box center [204, 330] width 56 height 30
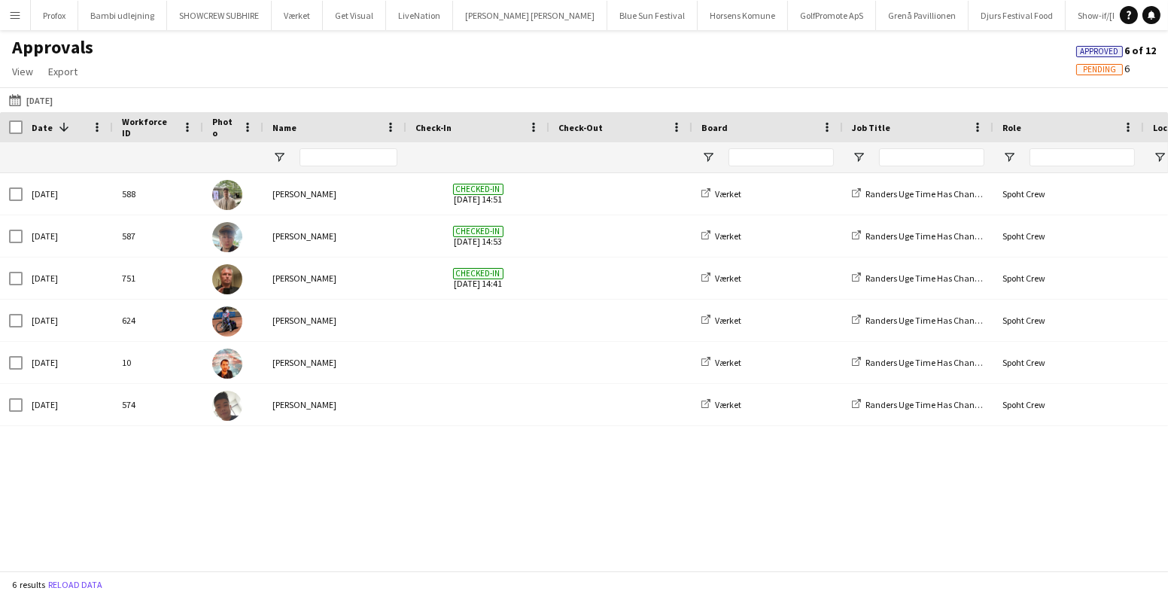
click at [14, 11] on app-icon "Menu" at bounding box center [15, 15] width 12 height 12
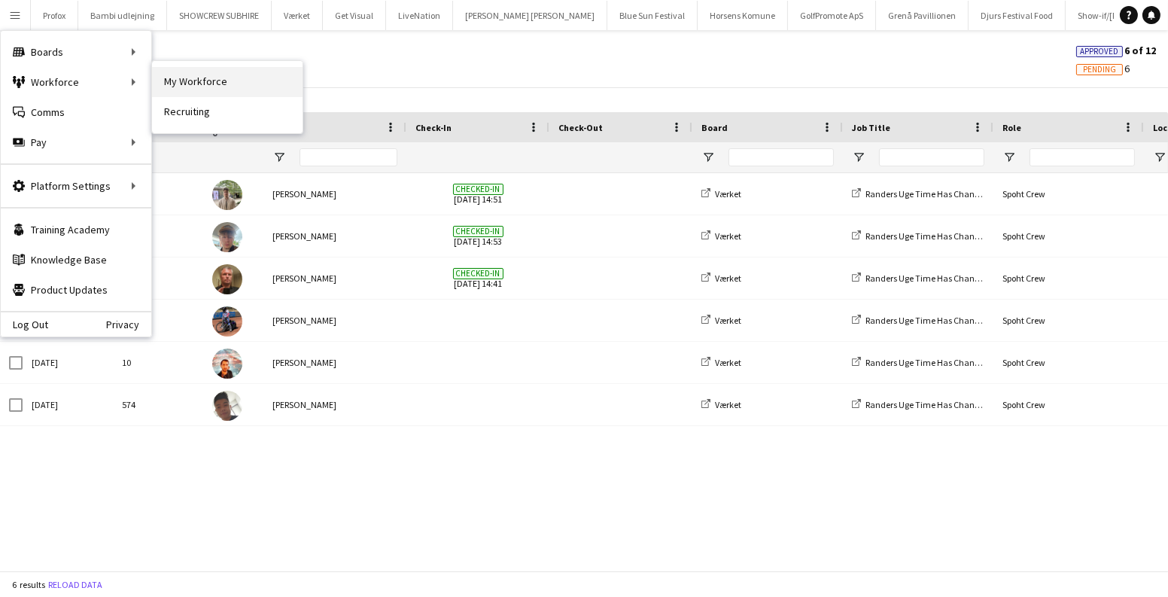
click at [162, 84] on link "My Workforce" at bounding box center [227, 82] width 150 height 30
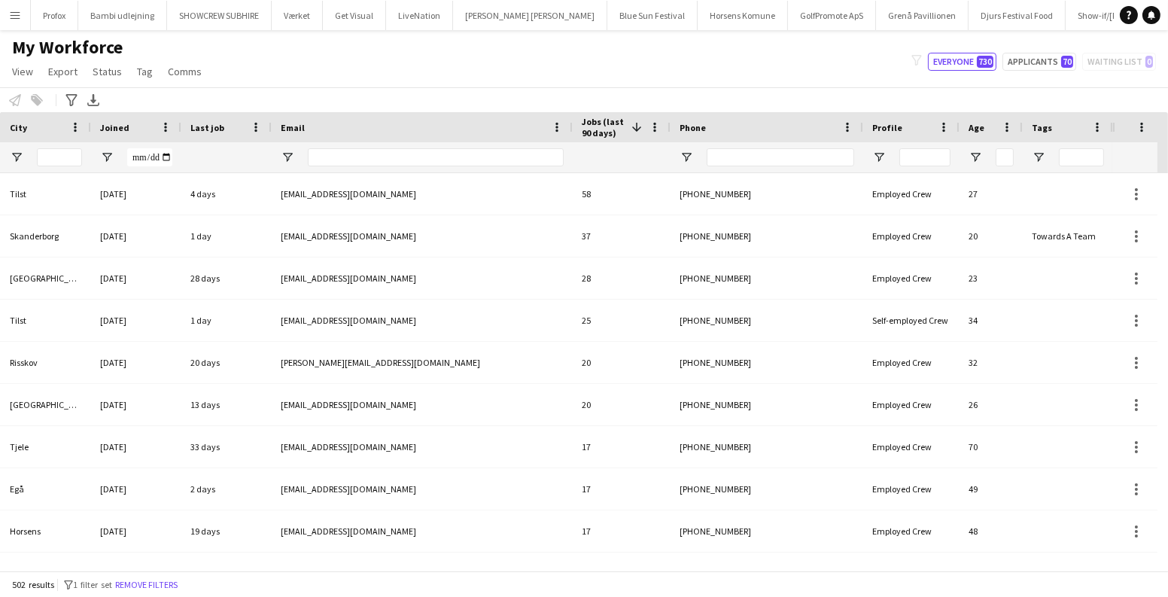
click at [810, 166] on div at bounding box center [780, 157] width 147 height 30
click at [798, 156] on input "Phone Filter Input" at bounding box center [780, 157] width 147 height 18
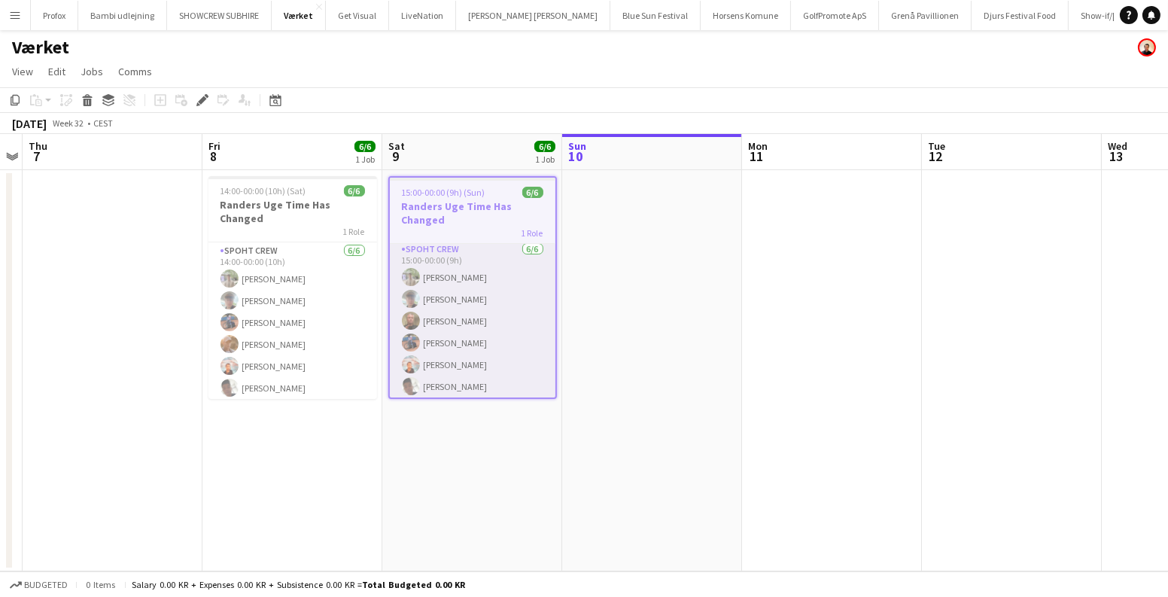
scroll to position [5, 0]
click at [703, 311] on app-date-cell at bounding box center [652, 370] width 180 height 401
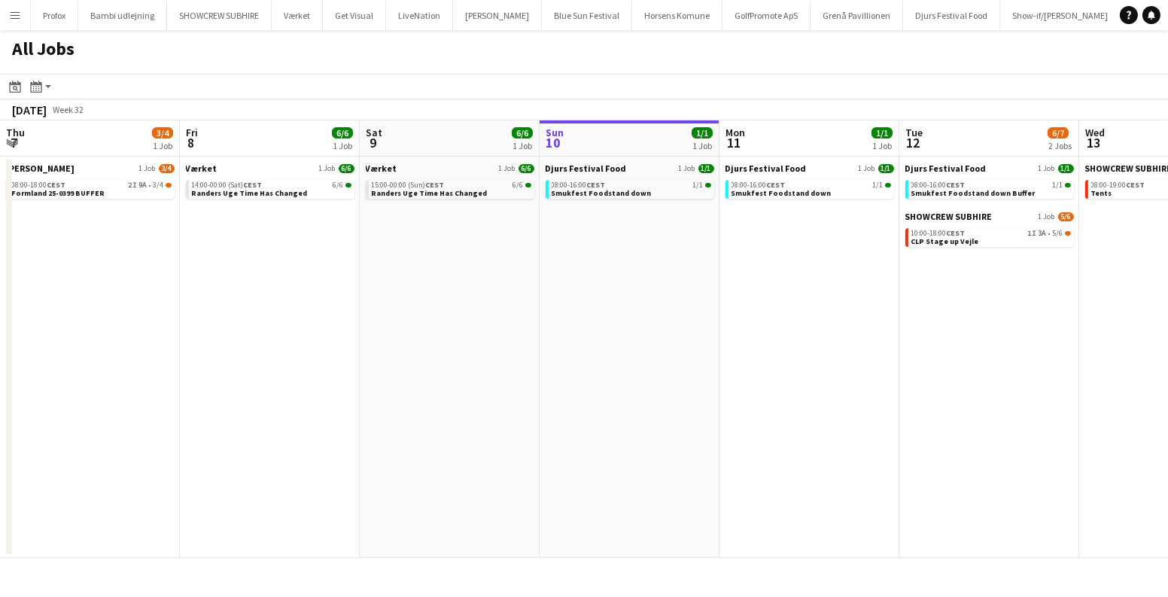
scroll to position [0, 375]
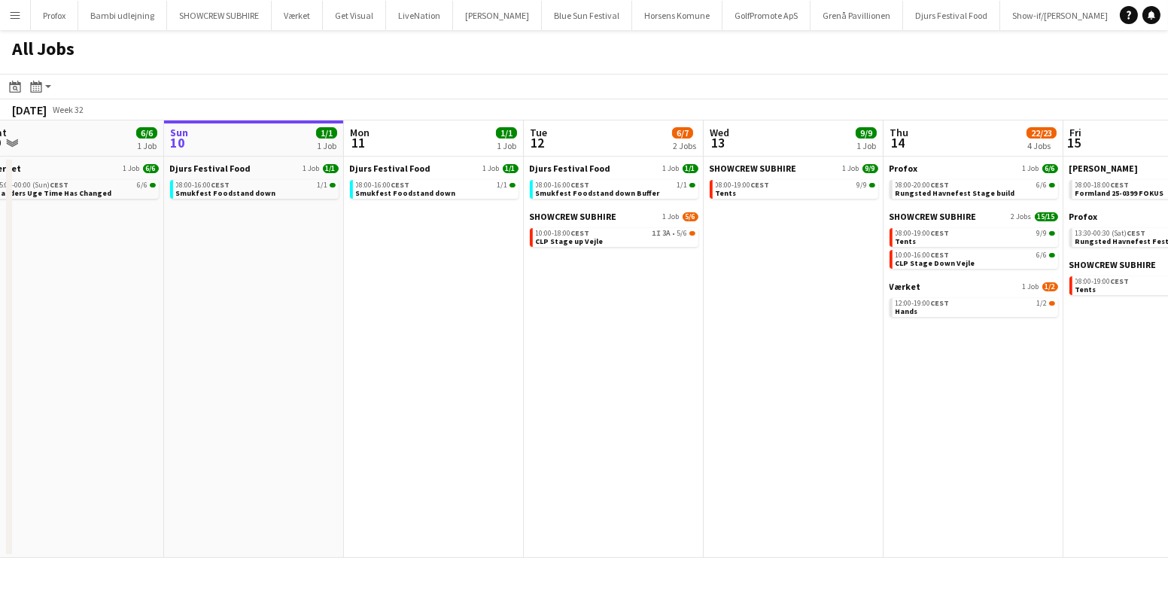
click at [700, 316] on app-calendar-viewport "Thu 7 3/4 1 Job Fri 8 6/6 1 Job Sat 9 6/6 1 Job Sun 10 1/1 1 Job Mon 11 1/1 1 J…" at bounding box center [584, 338] width 1168 height 437
